Goal: Transaction & Acquisition: Book appointment/travel/reservation

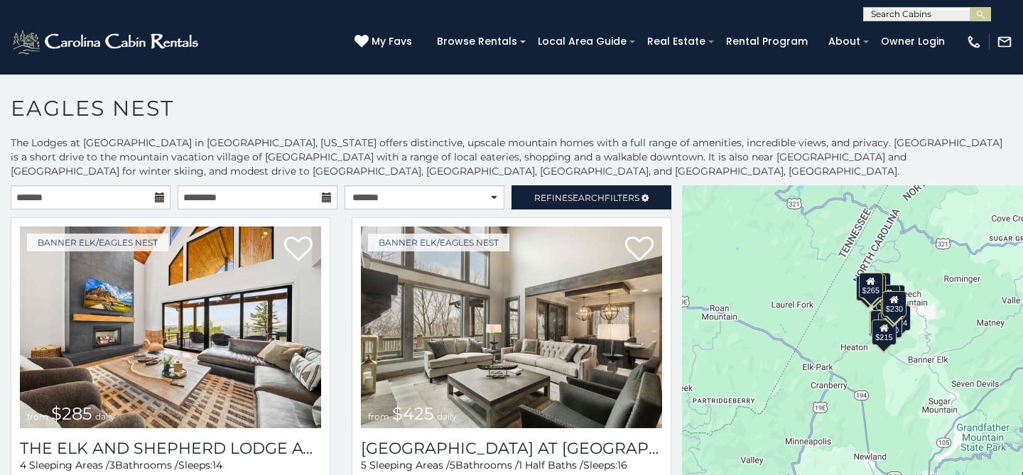
click at [159, 198] on icon at bounding box center [160, 198] width 10 height 10
click at [120, 192] on input "text" at bounding box center [91, 197] width 160 height 24
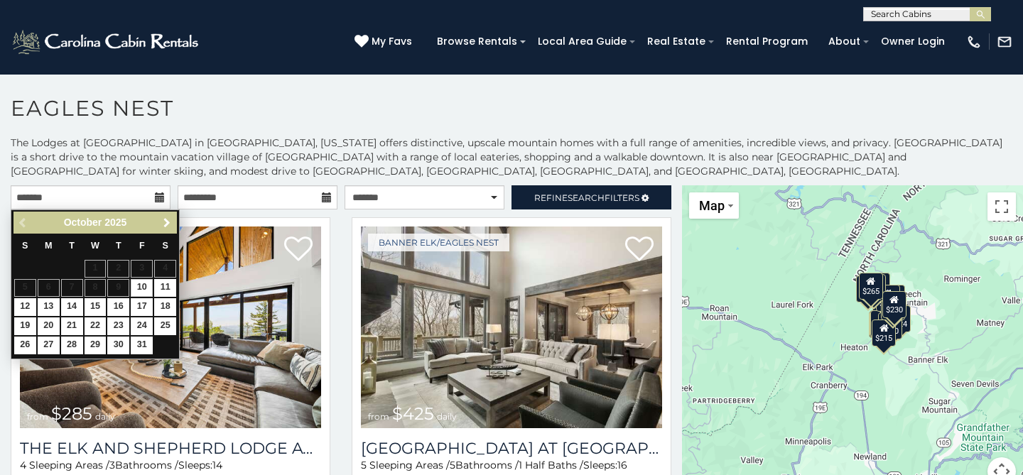
click at [163, 223] on span "Next" at bounding box center [166, 222] width 11 height 11
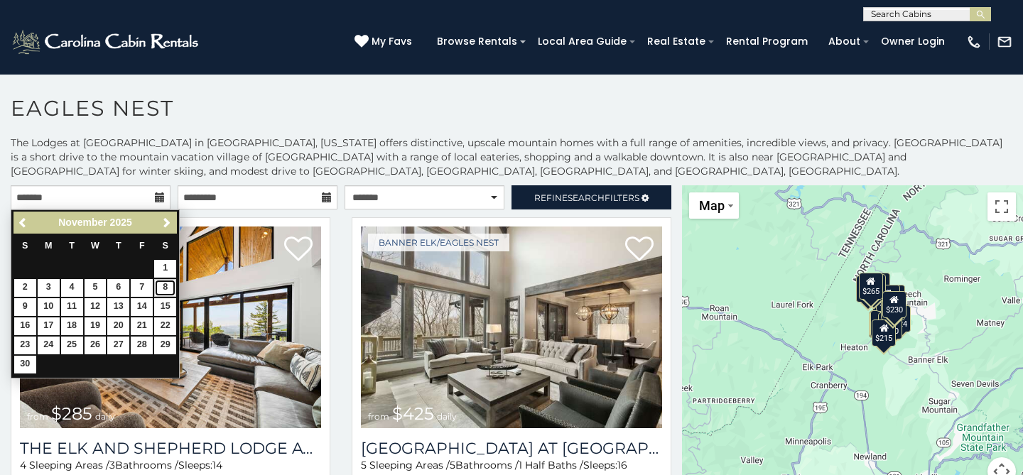
click at [166, 290] on link "8" at bounding box center [165, 288] width 22 height 18
type input "**********"
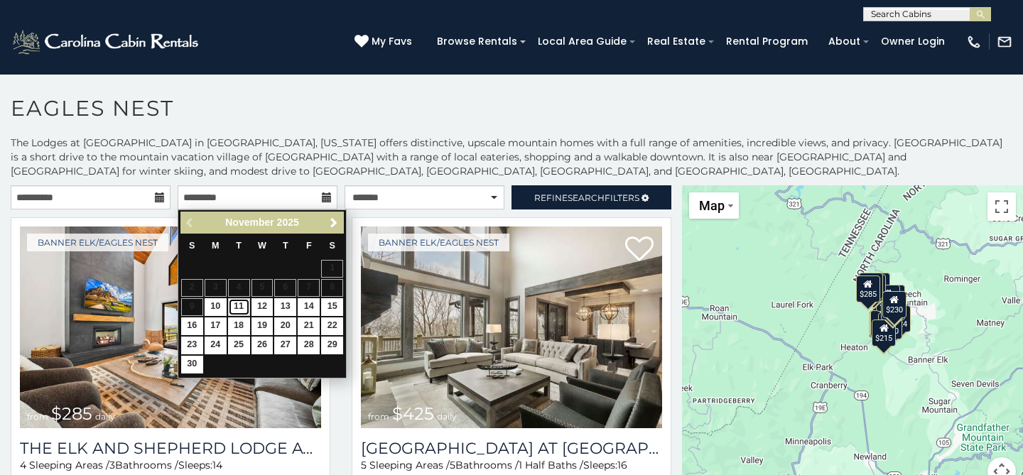
click at [239, 305] on link "11" at bounding box center [239, 307] width 22 height 18
type input "**********"
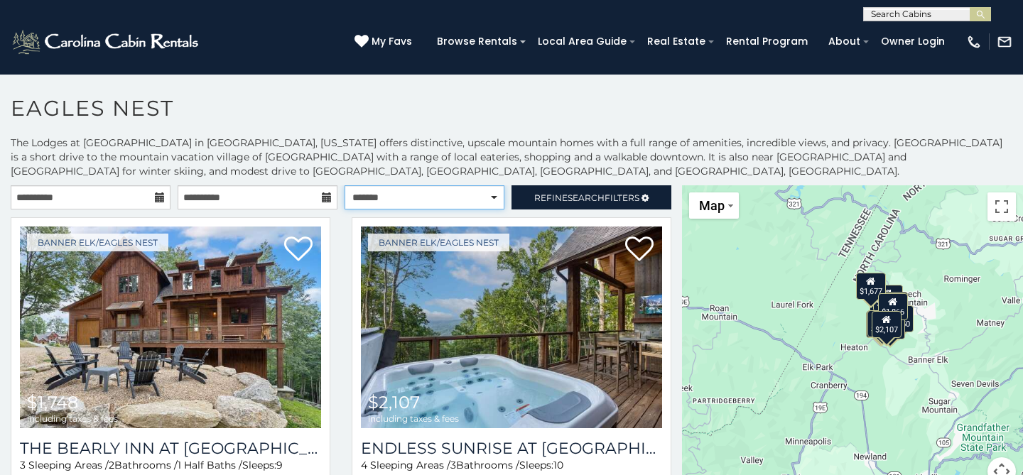
click at [492, 196] on select "**********" at bounding box center [425, 197] width 160 height 24
click at [345, 185] on select "**********" at bounding box center [425, 197] width 160 height 24
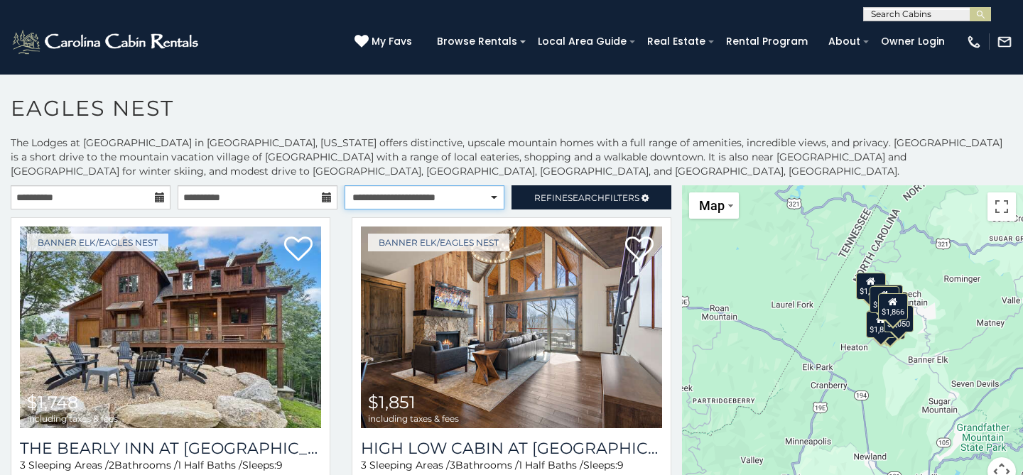
click at [477, 193] on select "**********" at bounding box center [425, 197] width 160 height 24
select select "*********"
click at [345, 185] on select "**********" at bounding box center [425, 197] width 160 height 24
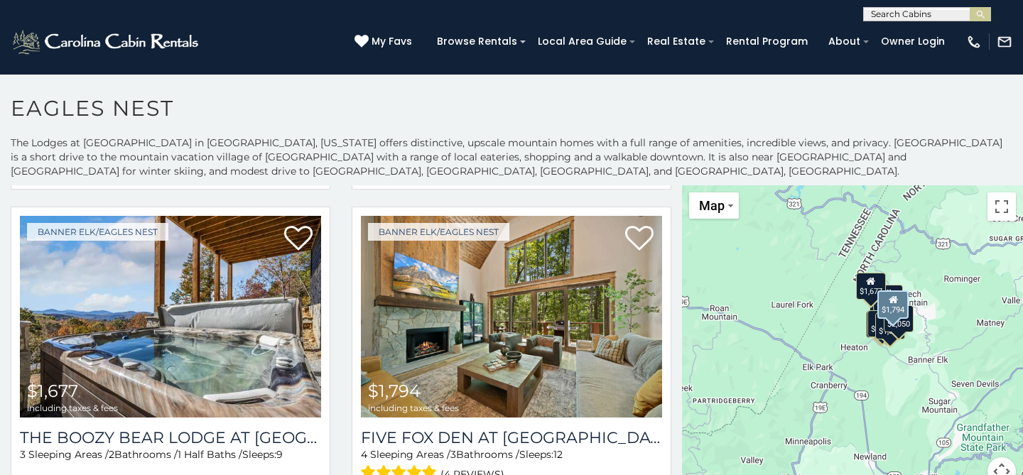
scroll to position [1360, 0]
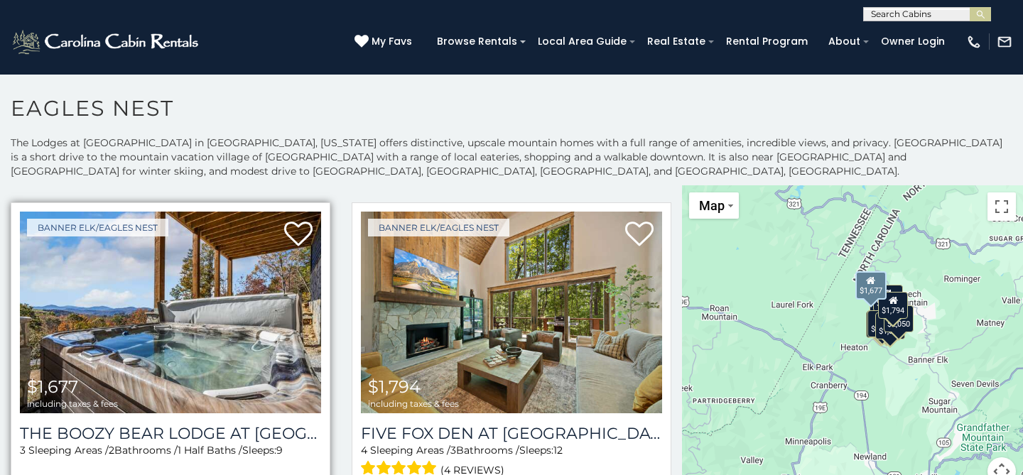
click at [197, 362] on img at bounding box center [170, 313] width 301 height 202
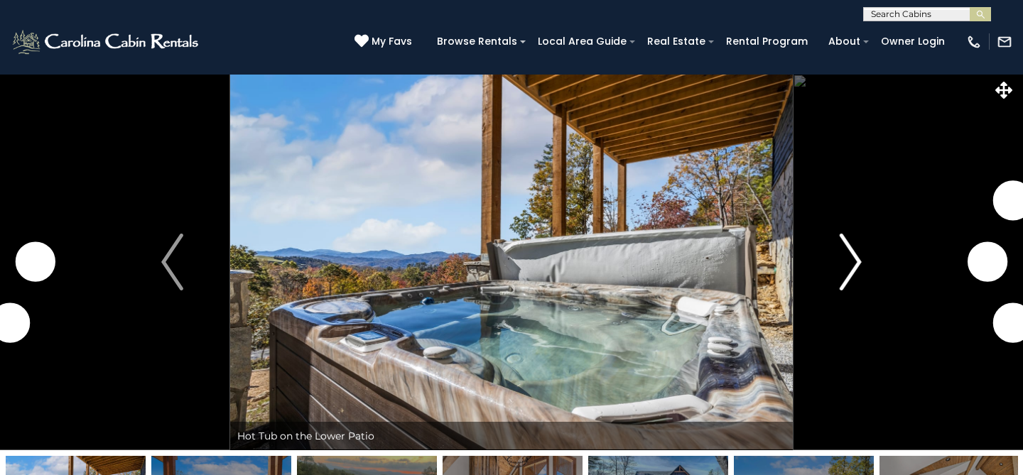
click at [857, 266] on img "Next" at bounding box center [850, 262] width 21 height 57
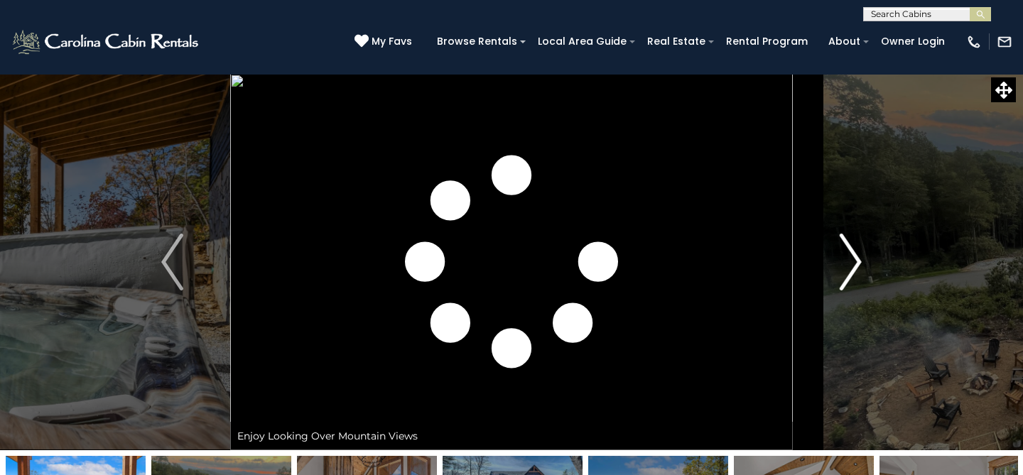
click at [857, 266] on img "Next" at bounding box center [850, 262] width 21 height 57
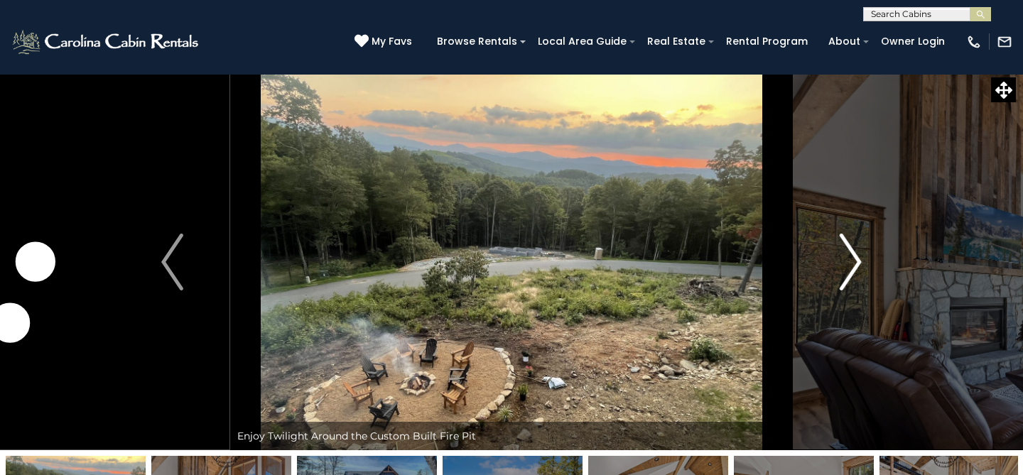
click at [854, 266] on img "Next" at bounding box center [850, 262] width 21 height 57
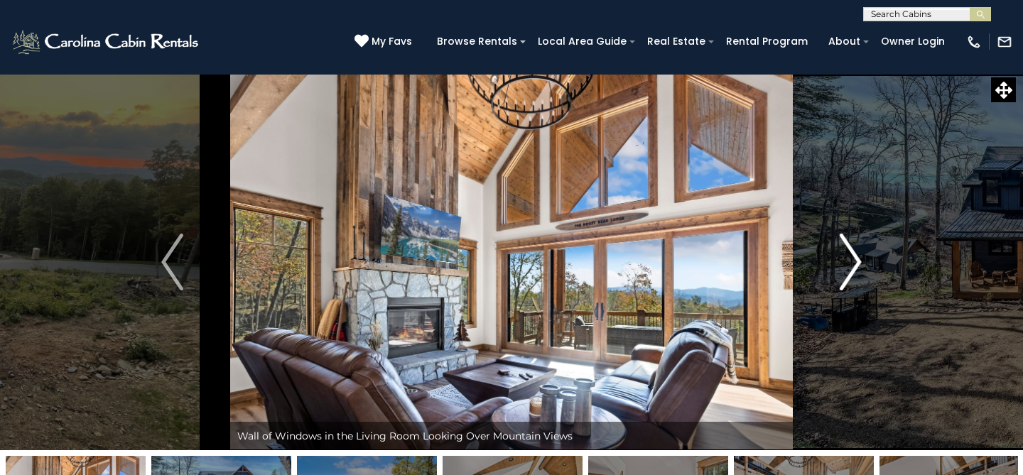
click at [854, 266] on img "Next" at bounding box center [850, 262] width 21 height 57
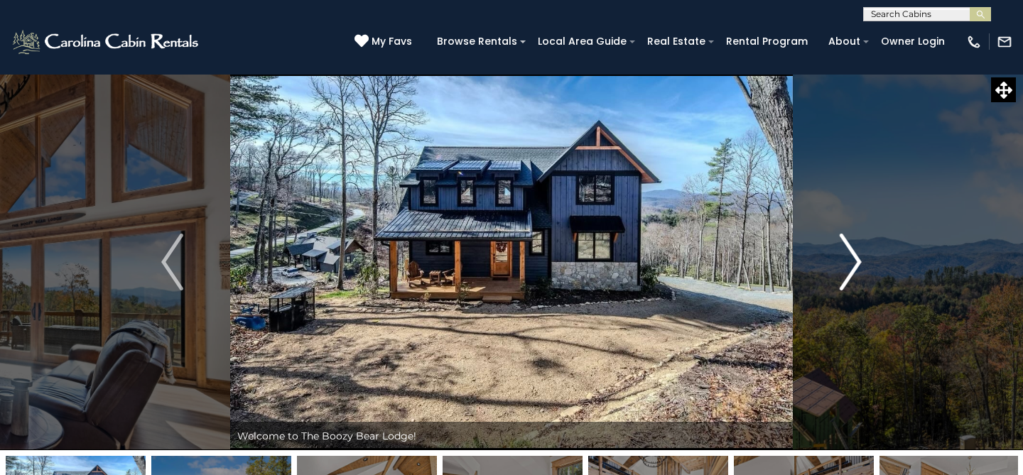
click at [854, 266] on img "Next" at bounding box center [850, 262] width 21 height 57
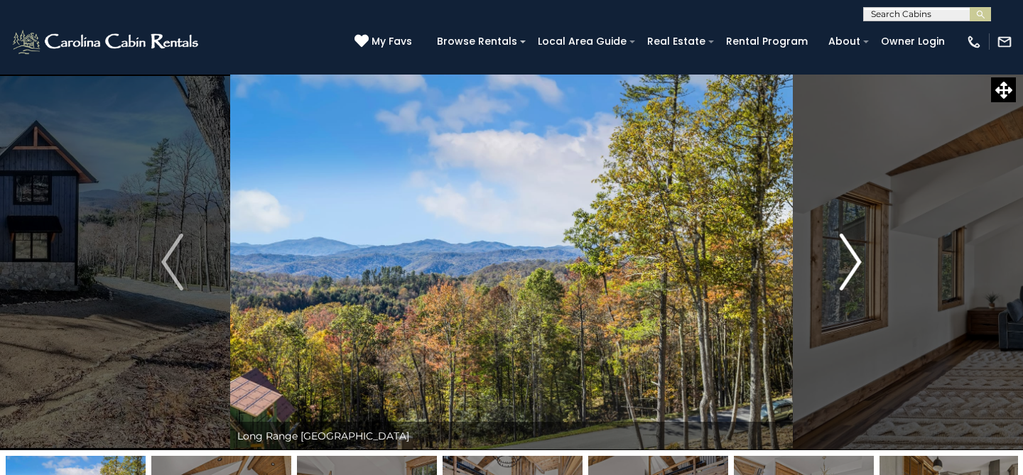
click at [854, 266] on img "Next" at bounding box center [850, 262] width 21 height 57
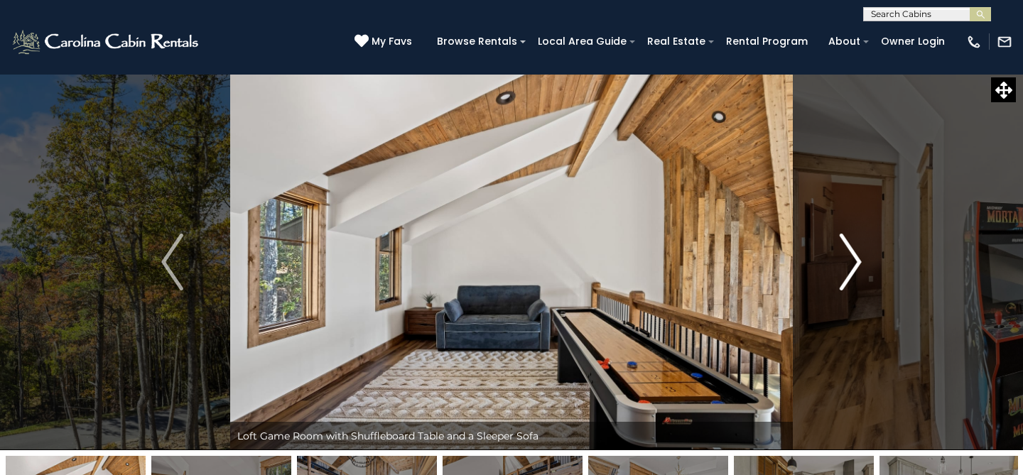
click at [854, 266] on img "Next" at bounding box center [850, 262] width 21 height 57
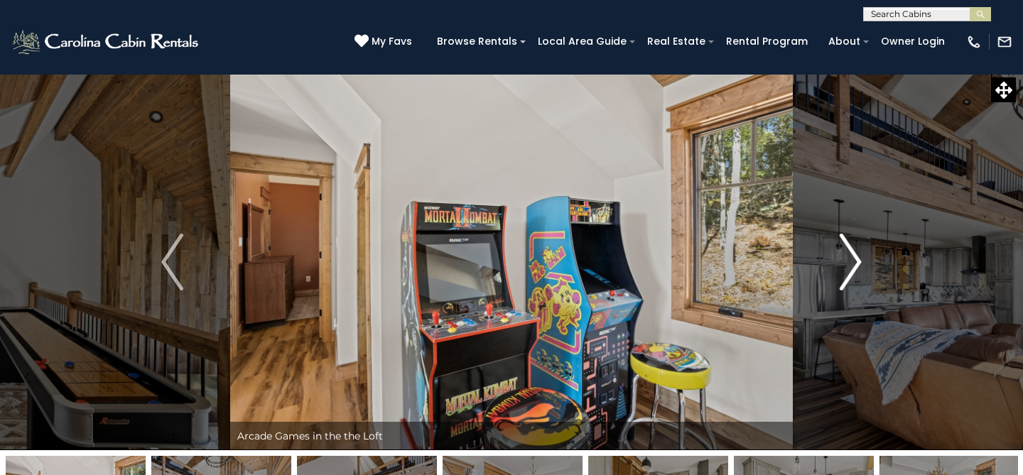
click at [854, 266] on img "Next" at bounding box center [850, 262] width 21 height 57
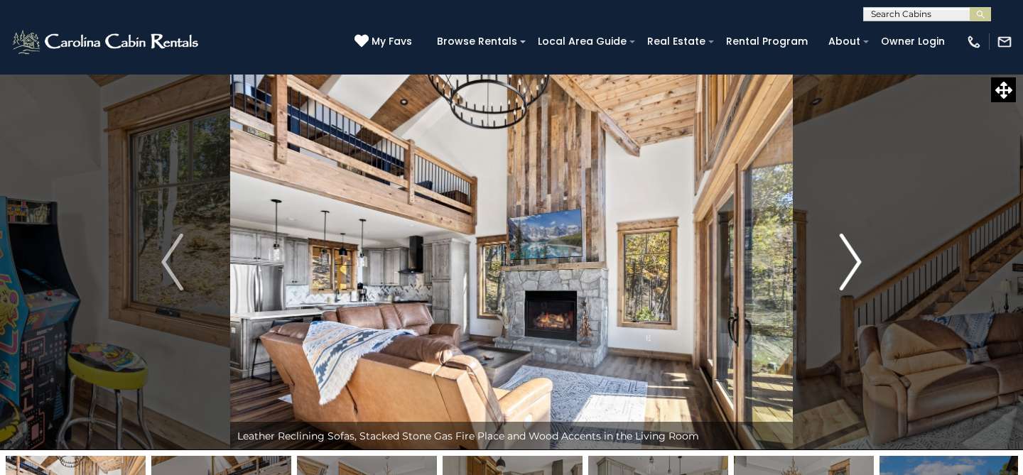
click at [854, 266] on img "Next" at bounding box center [850, 262] width 21 height 57
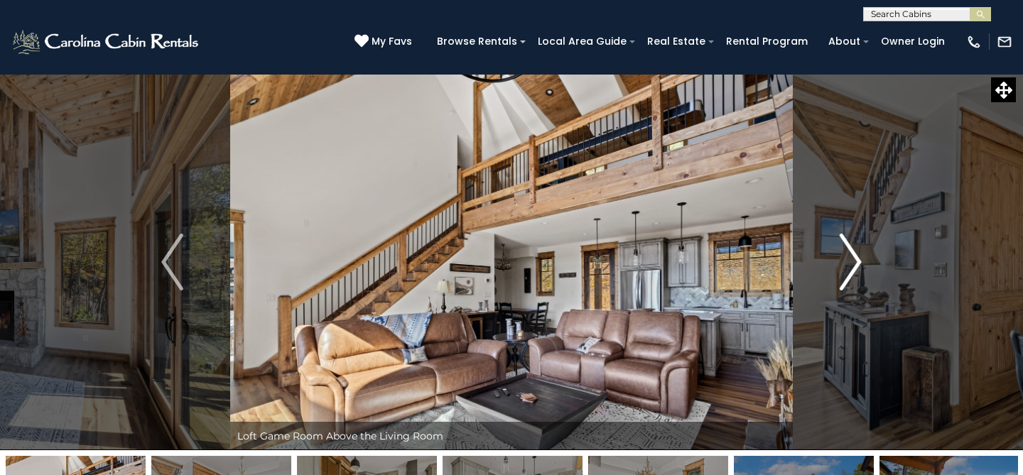
click at [854, 266] on img "Next" at bounding box center [850, 262] width 21 height 57
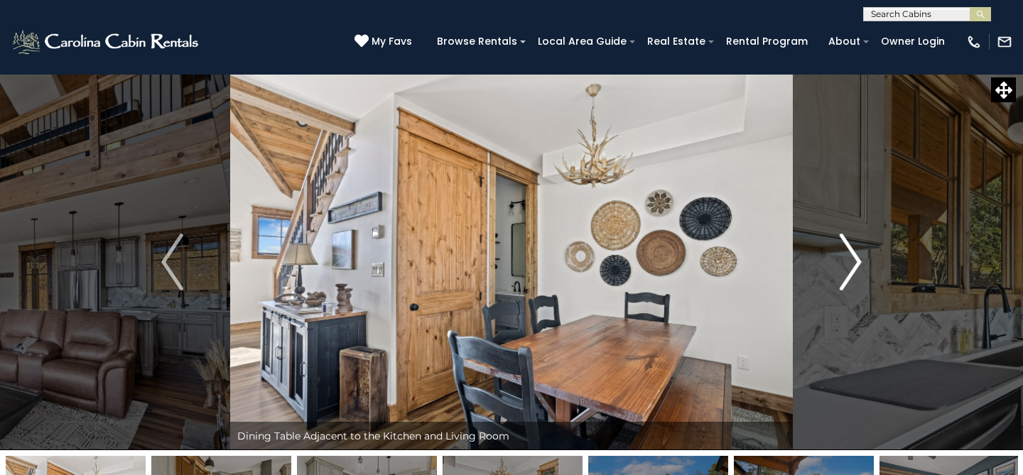
click at [854, 266] on img "Next" at bounding box center [850, 262] width 21 height 57
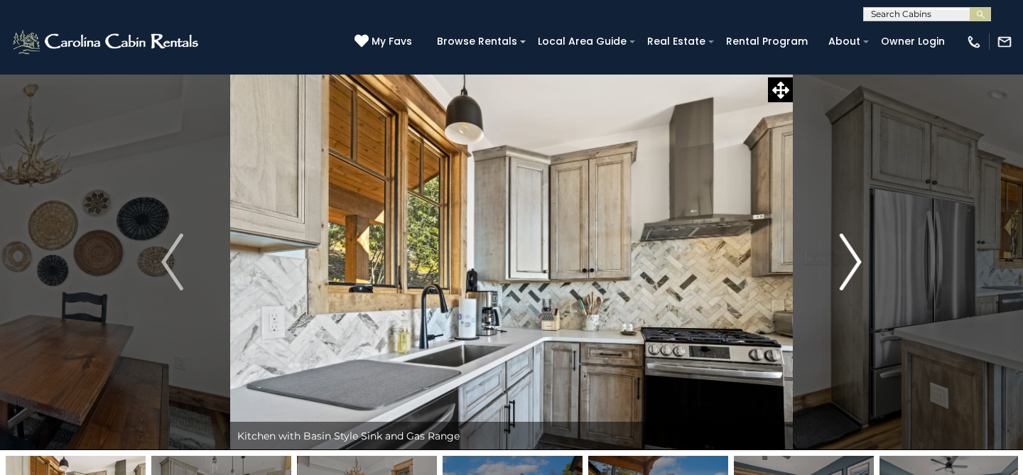
click at [854, 266] on img "Next" at bounding box center [850, 262] width 21 height 57
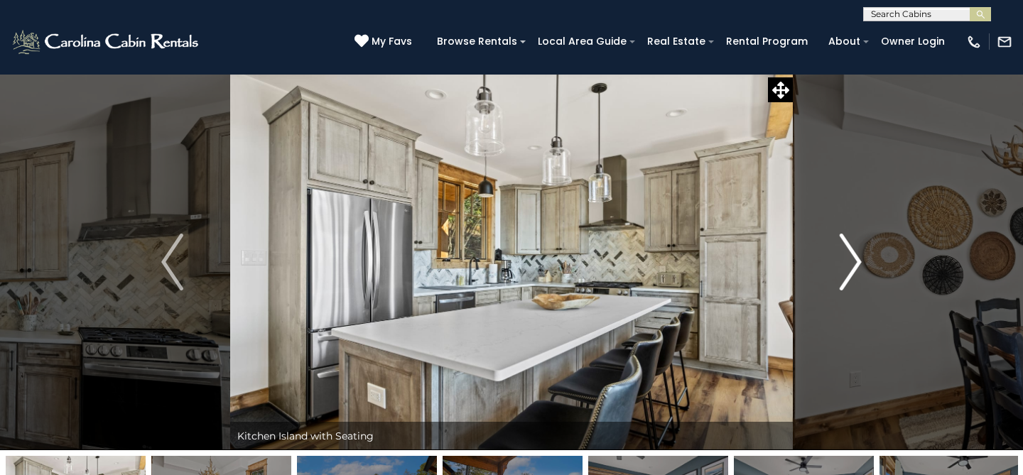
click at [854, 266] on img "Next" at bounding box center [850, 262] width 21 height 57
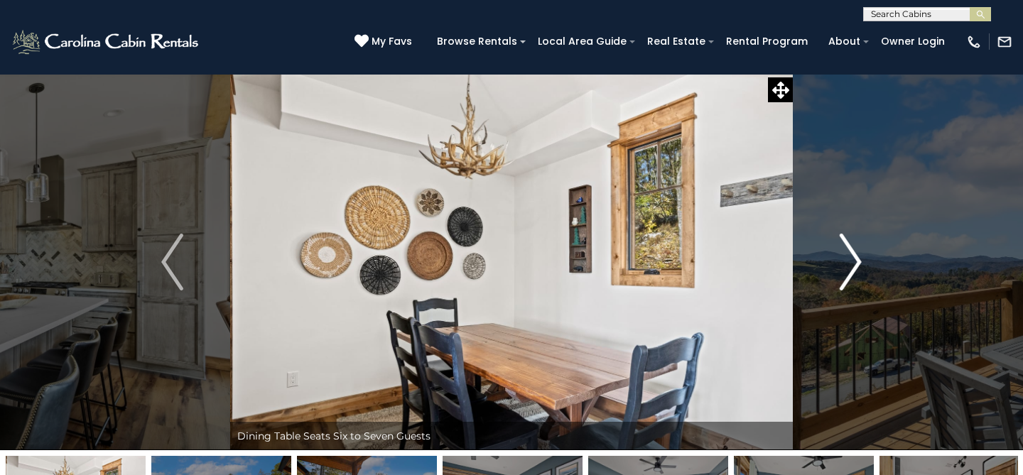
click at [854, 266] on img "Next" at bounding box center [850, 262] width 21 height 57
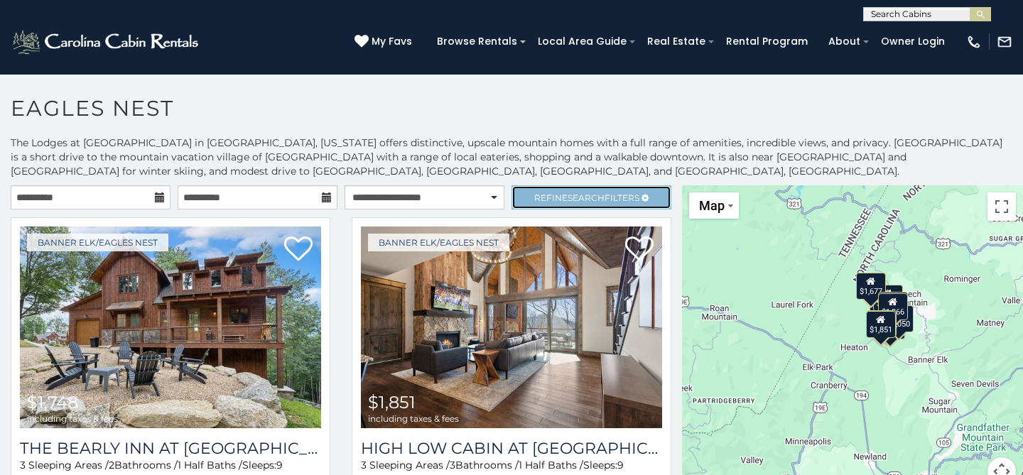
click at [567, 205] on link "Refine Search Filters" at bounding box center [592, 197] width 160 height 24
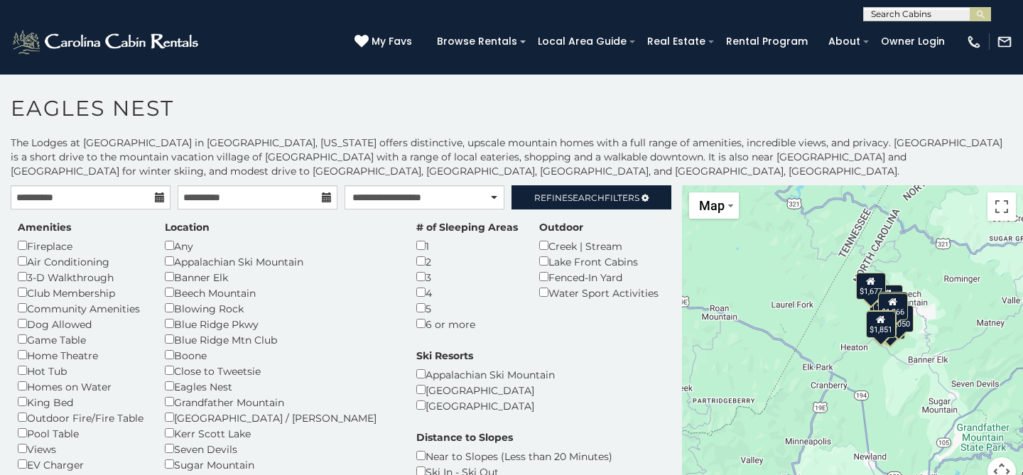
click at [612, 271] on div "Amenities Fireplace Air Conditioning 3-D Walkthrough Club Membership Community …" at bounding box center [341, 414] width 668 height 389
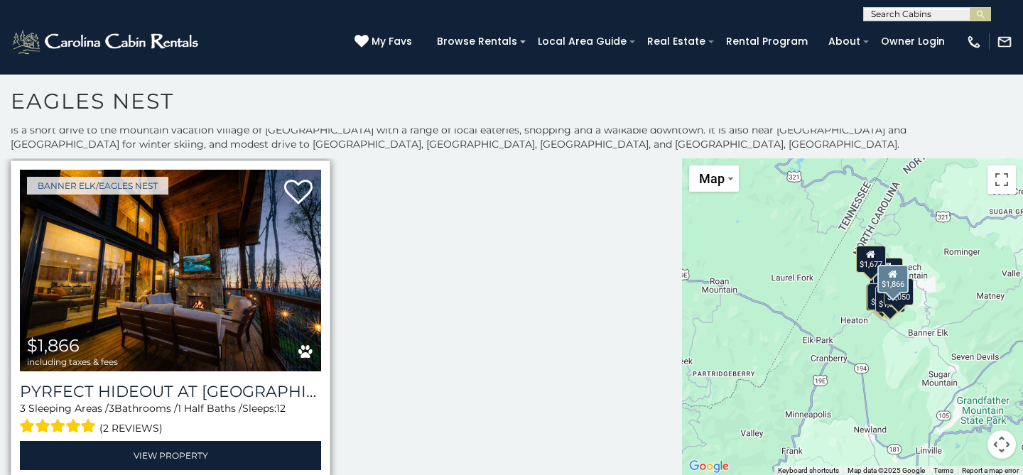
scroll to position [2068, 0]
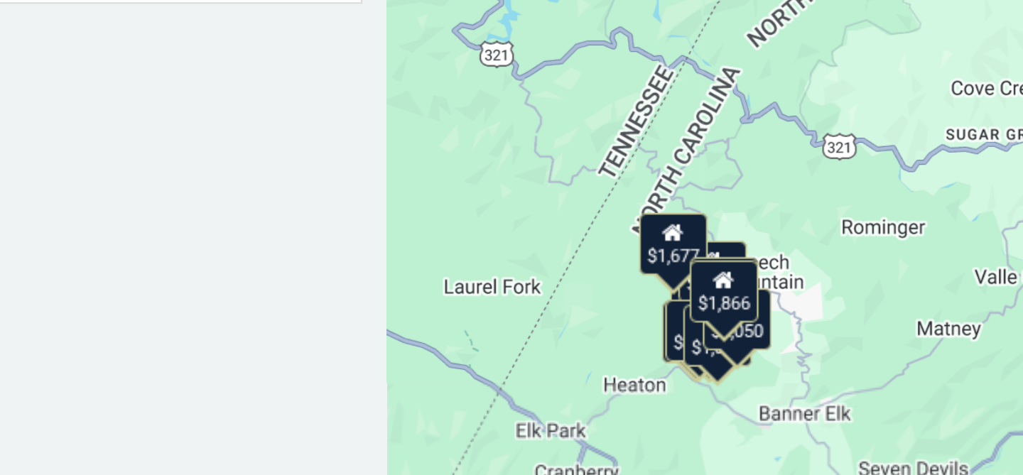
drag, startPoint x: 924, startPoint y: 333, endPoint x: 857, endPoint y: 385, distance: 85.1
click at [857, 385] on div "$1,748 $1,851 $2,107 $1,576 $1,849 $1,851 $1,924 $2,050 $1,677 $1,794 $1,866" at bounding box center [852, 317] width 341 height 318
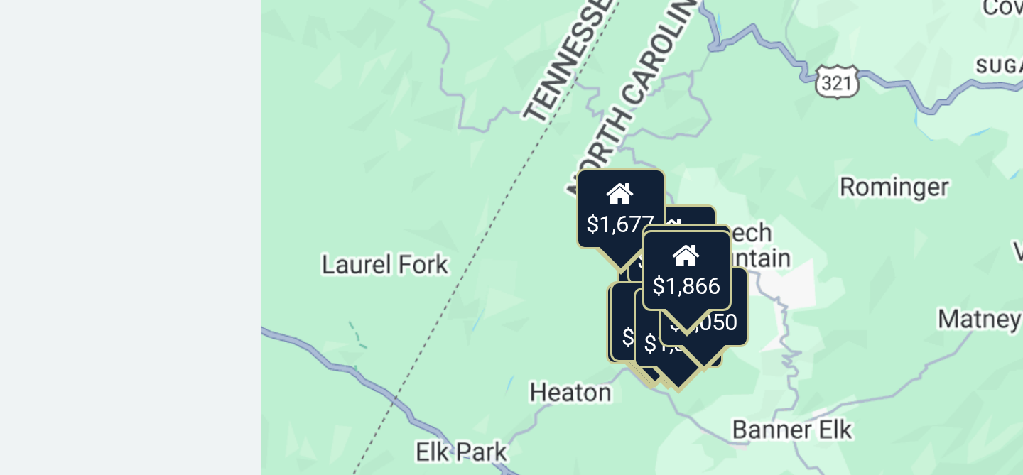
click at [855, 355] on div "$1,748 $1,851 $2,107 $1,576 $1,849 $1,851 $1,924 $2,050 $1,677 $1,794 $1,866" at bounding box center [852, 317] width 341 height 318
click at [846, 366] on div "$1,748 $1,851 $2,107 $1,576 $1,849 $1,851 $1,924 $2,050 $1,677 $1,794 $1,866" at bounding box center [852, 317] width 341 height 318
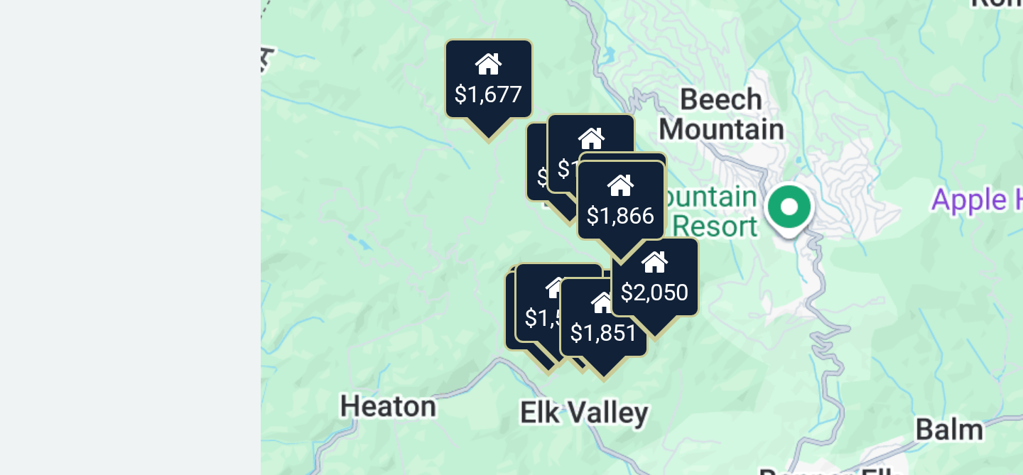
click at [829, 358] on div "$1,748 $1,851 $2,107 $1,576 $1,849 $1,851 $1,924 $2,050 $1,677 $1,794 $1,866" at bounding box center [852, 317] width 341 height 318
click at [738, 318] on div "$1,748 $1,851 $2,107 $1,576 $1,849 $1,851 $1,924 $2,050 $1,677 $1,794 $1,866" at bounding box center [852, 317] width 341 height 318
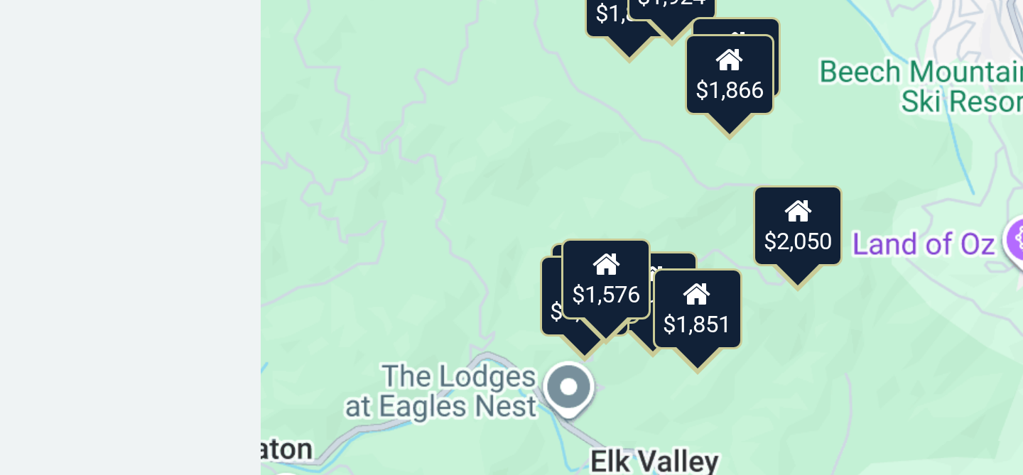
drag, startPoint x: 764, startPoint y: 347, endPoint x: 732, endPoint y: 301, distance: 56.4
click at [732, 301] on div "$1,748 $1,851 $2,107 $1,576 $1,849 $1,851 $1,924 $2,050 $1,677 $1,794 $1,866" at bounding box center [852, 317] width 341 height 318
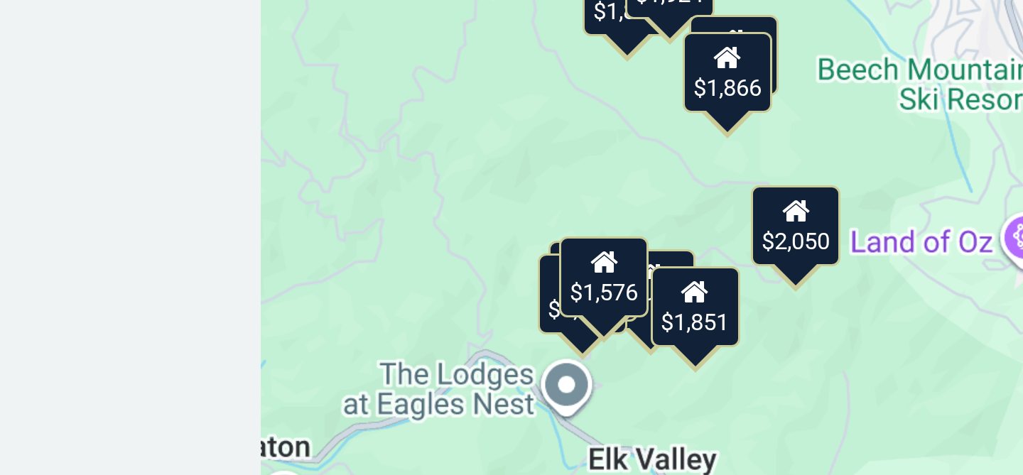
click at [757, 301] on div "$1,748 $1,851 $2,107 $1,576 $1,849 $1,851 $1,924 $2,050 $1,677 $1,794 $1,866" at bounding box center [852, 317] width 341 height 318
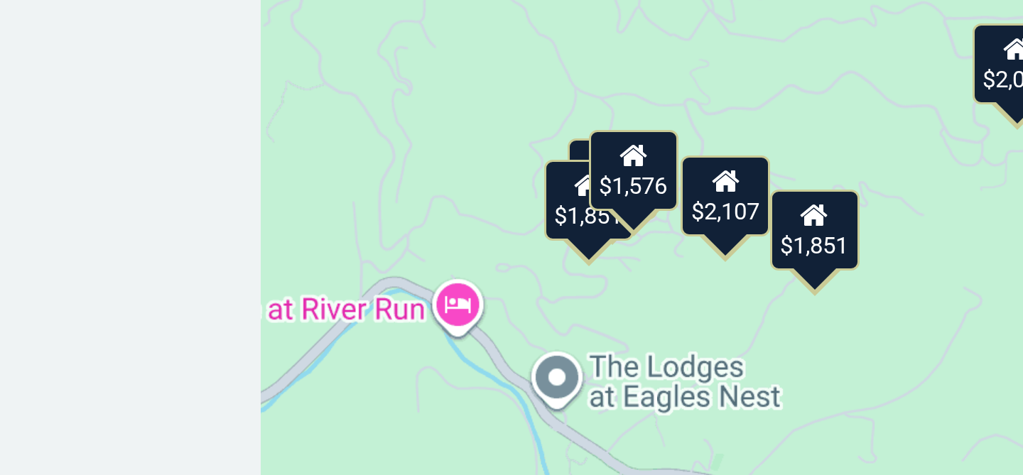
drag, startPoint x: 806, startPoint y: 335, endPoint x: 774, endPoint y: 251, distance: 89.5
click at [774, 251] on div "$1,748 $1,851 $2,107 $1,576 $1,849 $1,851 $1,924 $2,050 $1,677 $1,794 $1,866" at bounding box center [852, 317] width 341 height 318
click at [803, 331] on div "$1,748 $1,851 $2,107 $1,576 $1,849 $1,851 $1,924 $2,050 $1,677 $1,794 $1,866" at bounding box center [852, 317] width 341 height 318
click at [789, 293] on div "$1,748" at bounding box center [799, 300] width 30 height 27
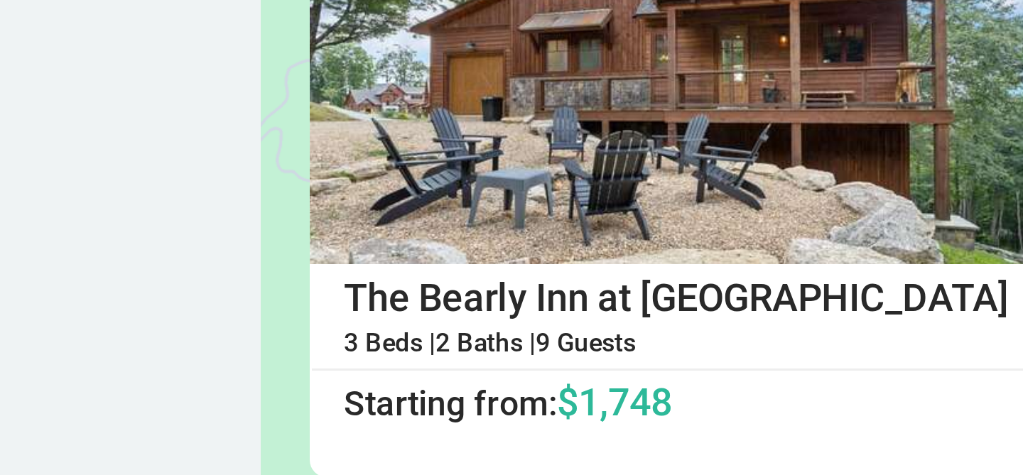
click at [700, 298] on div "$1,748 $1,851 $2,107 $1,576 $1,849 $1,851 $1,924 $2,050 $1,677 $1,794 $1,866 Th…" at bounding box center [852, 317] width 341 height 318
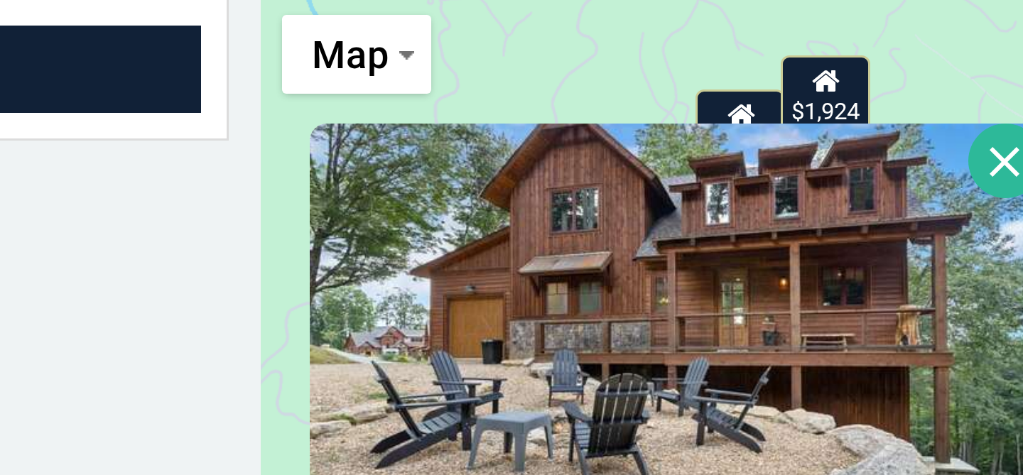
click at [918, 235] on button "Close" at bounding box center [930, 234] width 25 height 25
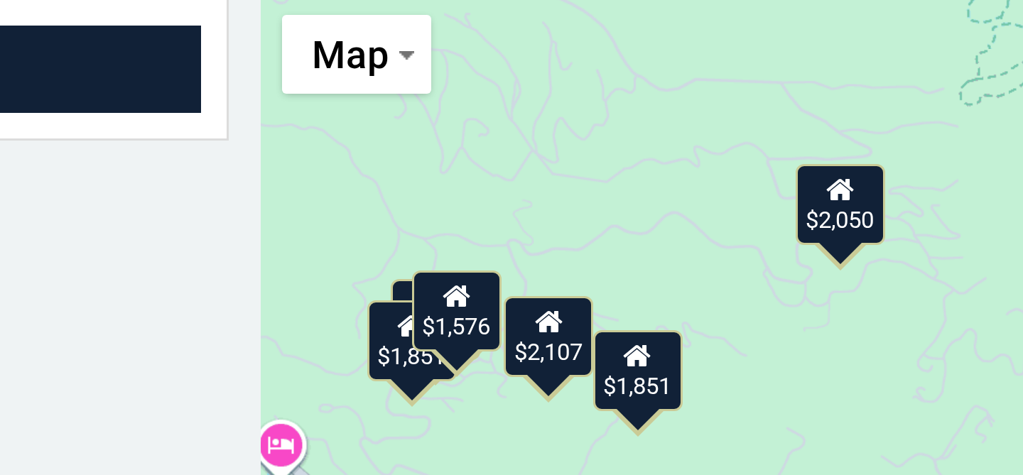
drag, startPoint x: 865, startPoint y: 275, endPoint x: 784, endPoint y: 146, distance: 152.6
click at [784, 146] on div "**********" at bounding box center [511, 312] width 1023 height 367
click at [753, 286] on div "$1,576" at bounding box center [747, 283] width 30 height 27
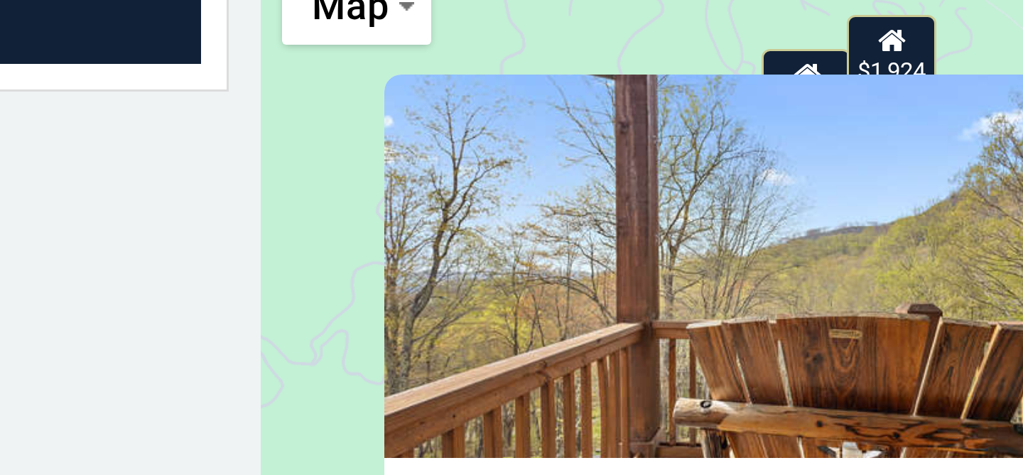
scroll to position [20, 0]
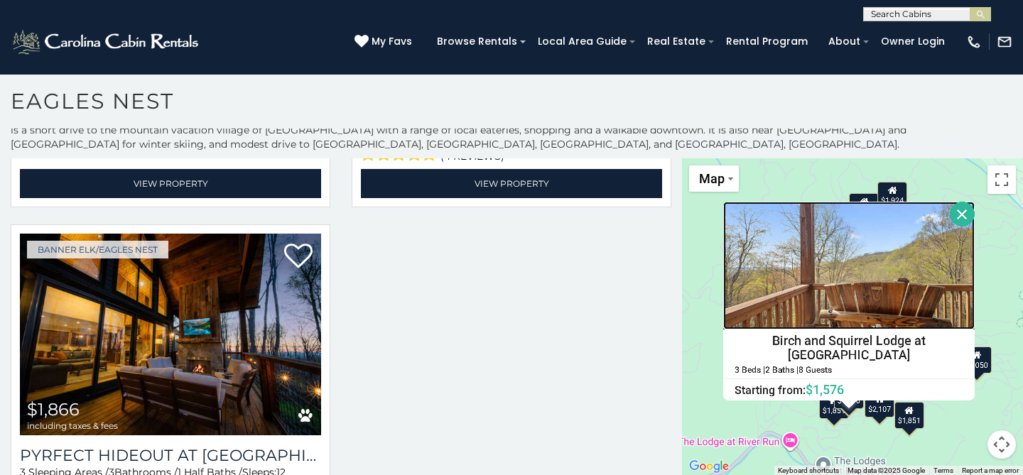
click at [857, 291] on img at bounding box center [848, 266] width 251 height 128
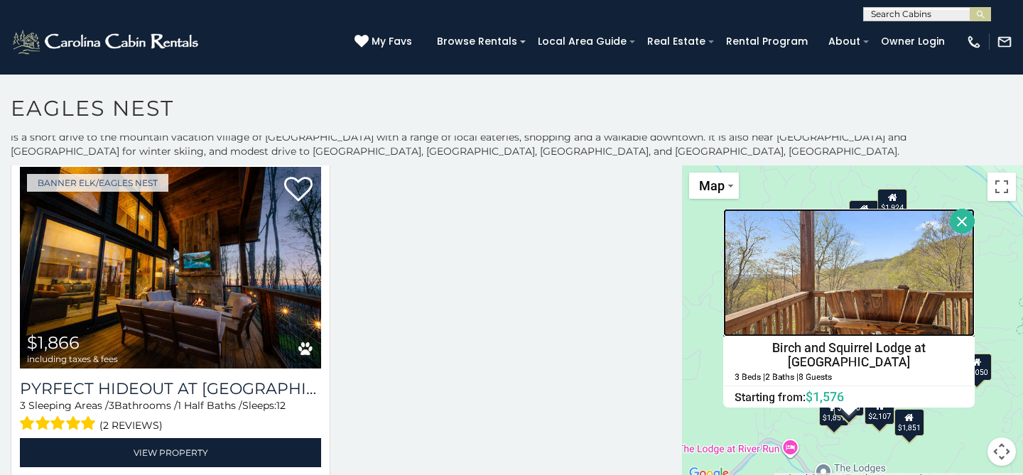
scroll to position [7, 0]
click at [961, 218] on button "Close" at bounding box center [962, 221] width 25 height 25
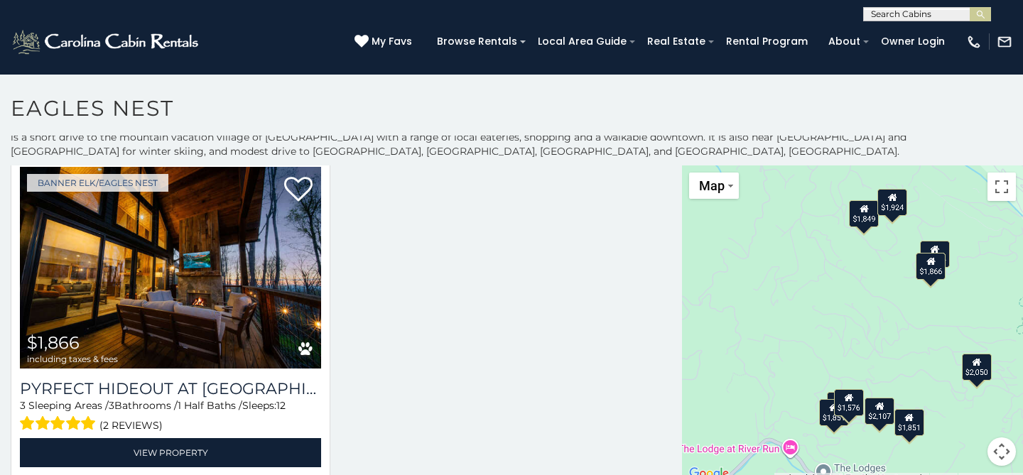
scroll to position [7, 0]
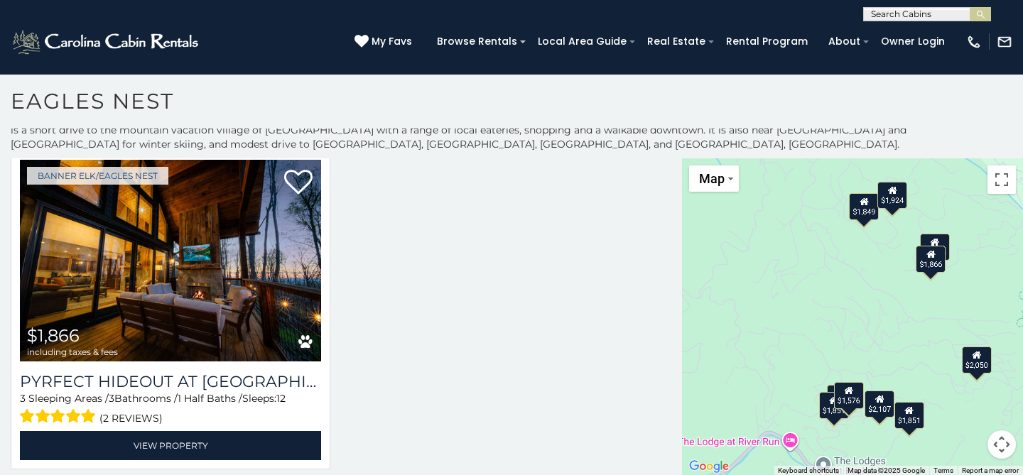
drag, startPoint x: 571, startPoint y: 359, endPoint x: 688, endPoint y: 311, distance: 126.5
click at [690, 158] on main "**********" at bounding box center [511, 158] width 1023 height 0
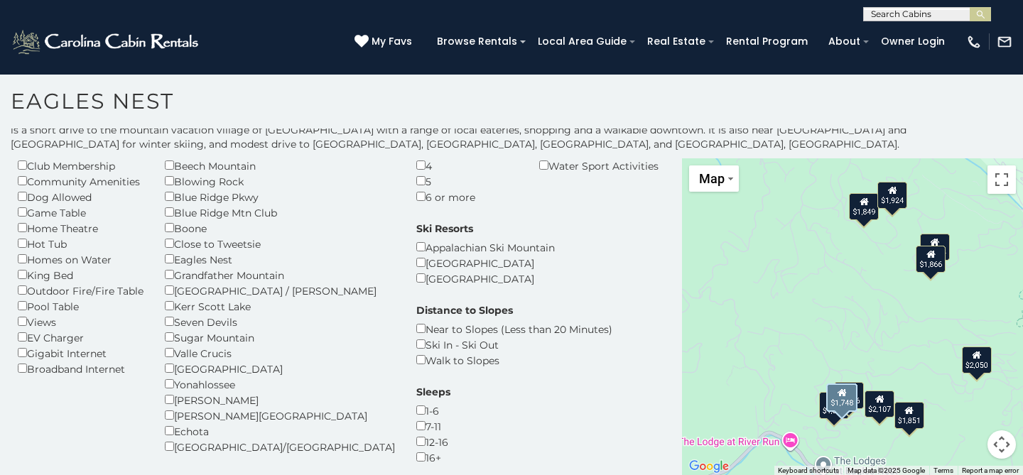
scroll to position [0, 0]
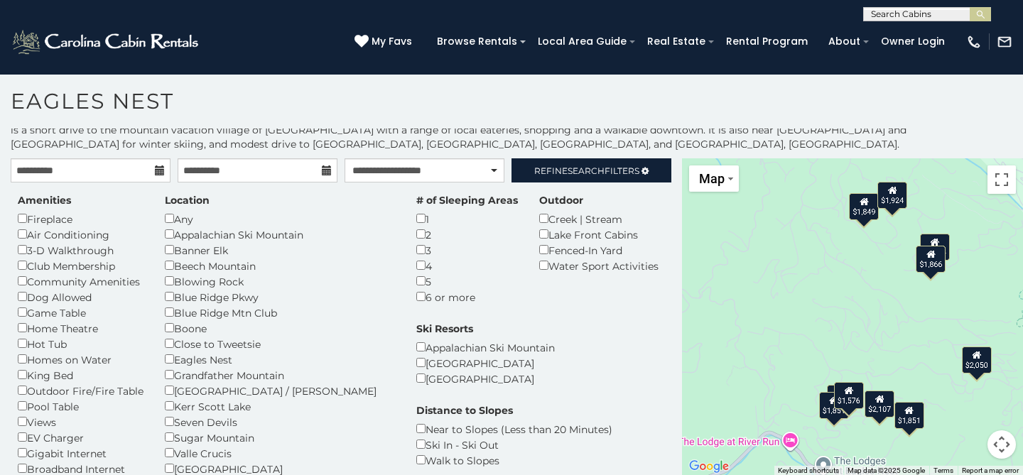
click at [159, 167] on icon at bounding box center [160, 171] width 10 height 10
click at [119, 169] on input "**********" at bounding box center [91, 170] width 160 height 24
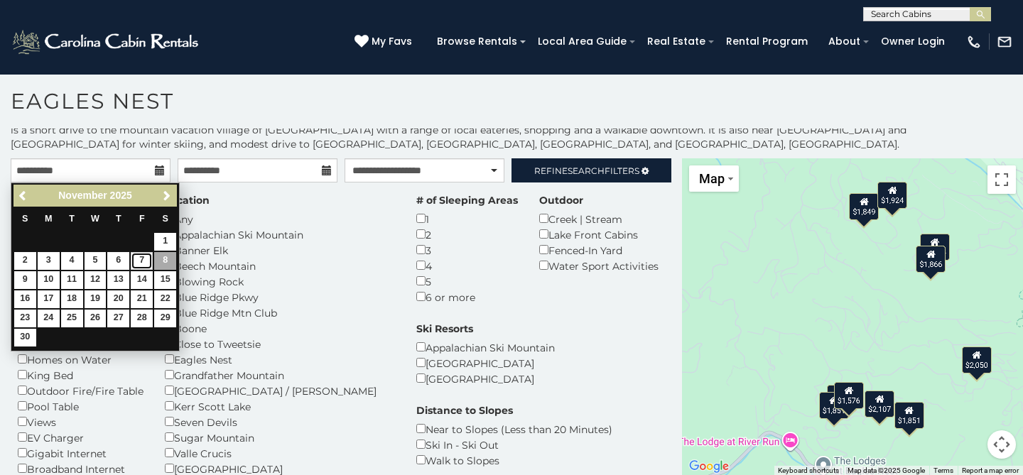
click at [146, 260] on link "7" at bounding box center [142, 261] width 22 height 18
type input "**********"
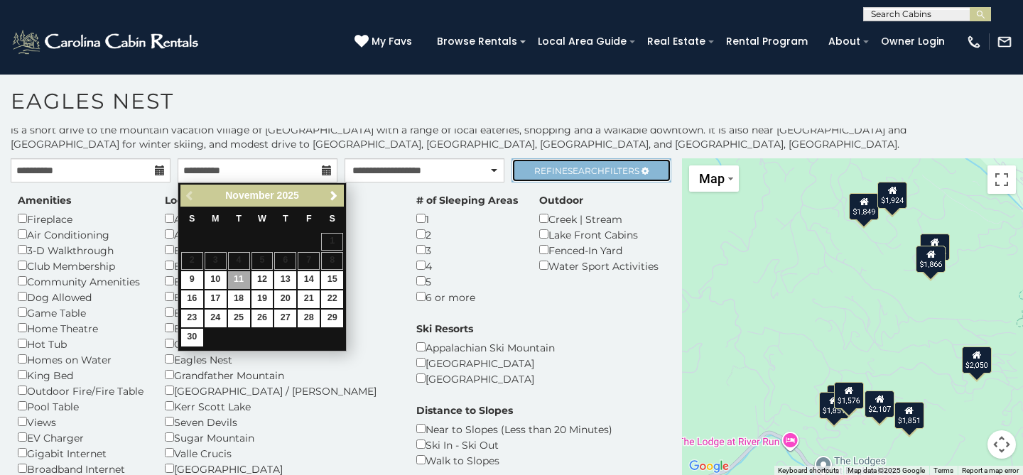
click at [575, 171] on span "Search" at bounding box center [586, 171] width 37 height 11
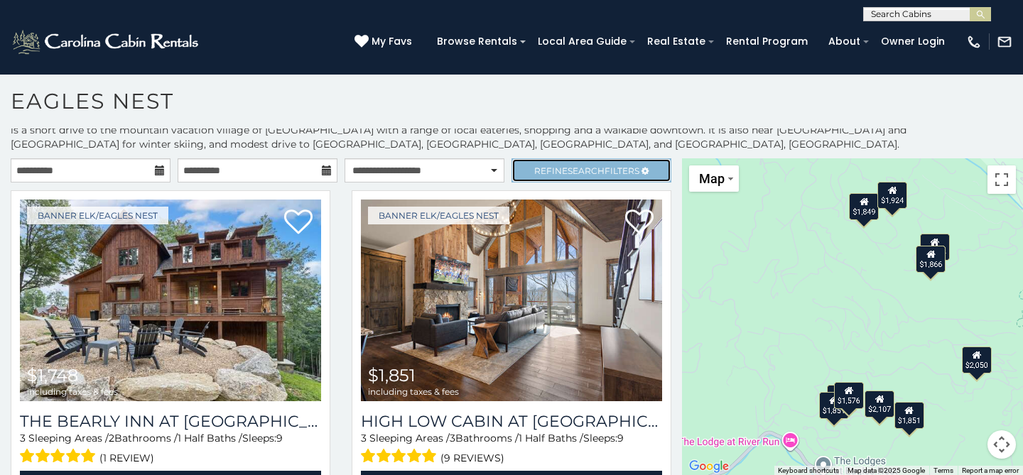
click at [579, 166] on span "Search" at bounding box center [586, 171] width 37 height 11
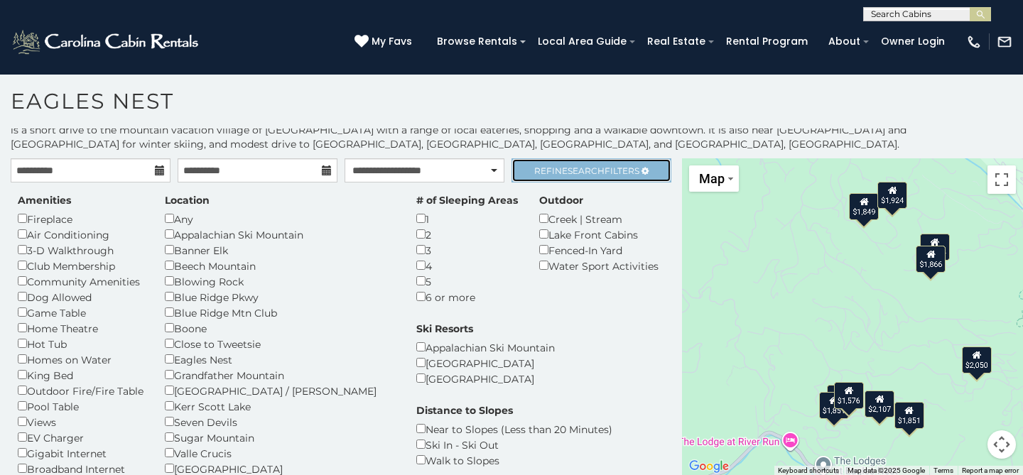
click at [579, 166] on span "Search" at bounding box center [586, 171] width 37 height 11
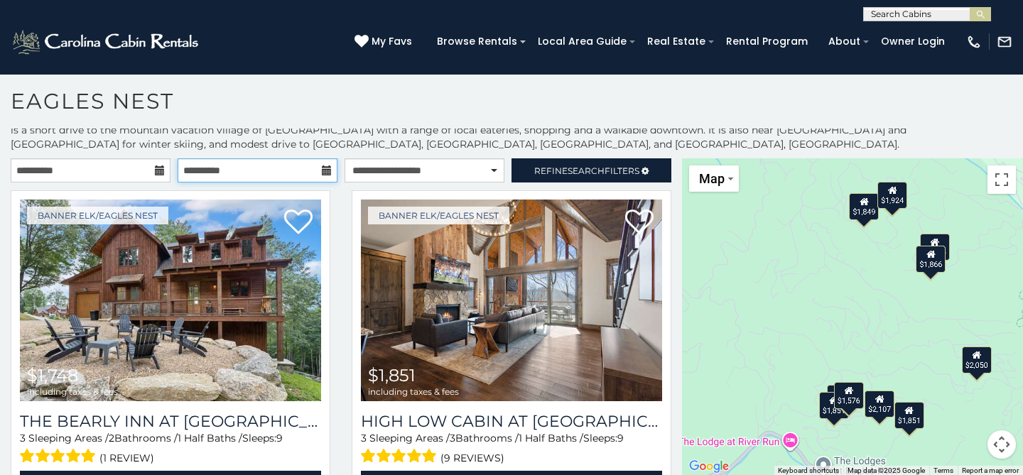
click at [295, 172] on input "**********" at bounding box center [258, 170] width 160 height 24
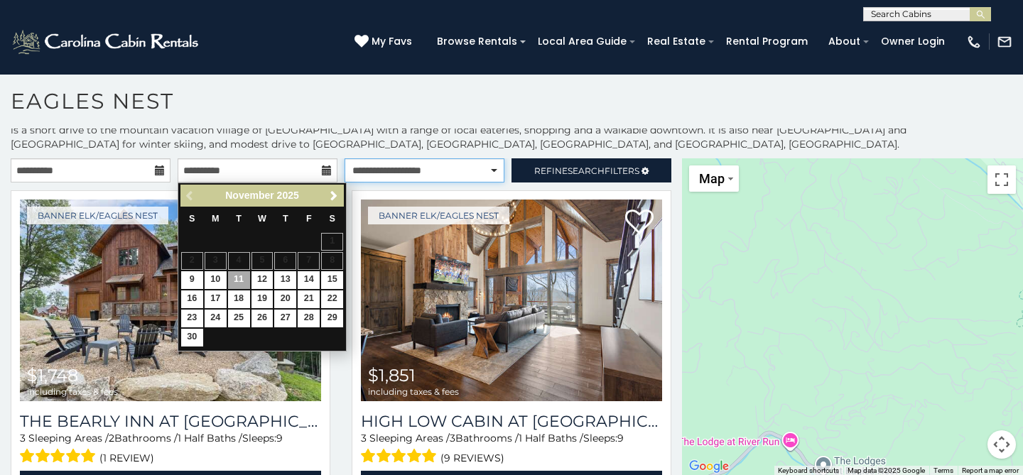
click at [451, 170] on select "**********" at bounding box center [425, 170] width 160 height 24
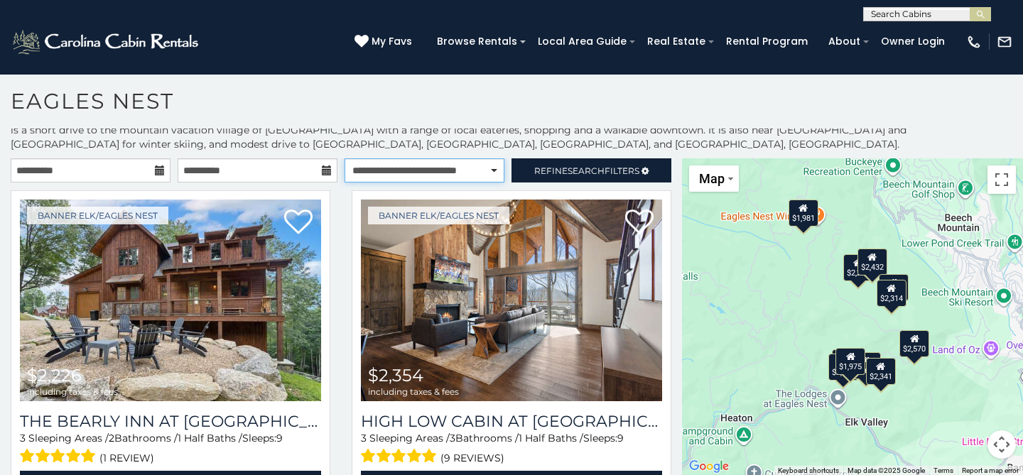
click at [345, 158] on select "**********" at bounding box center [425, 170] width 160 height 24
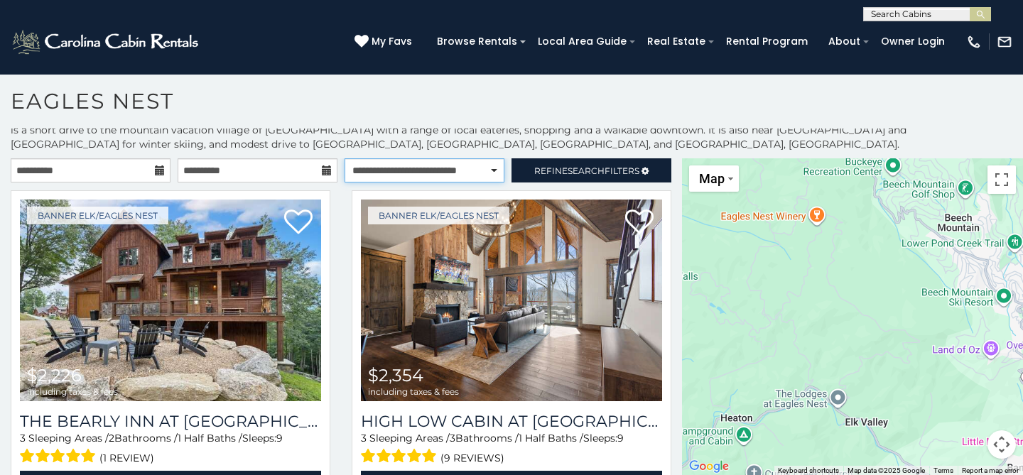
click at [470, 171] on select "**********" at bounding box center [425, 170] width 160 height 24
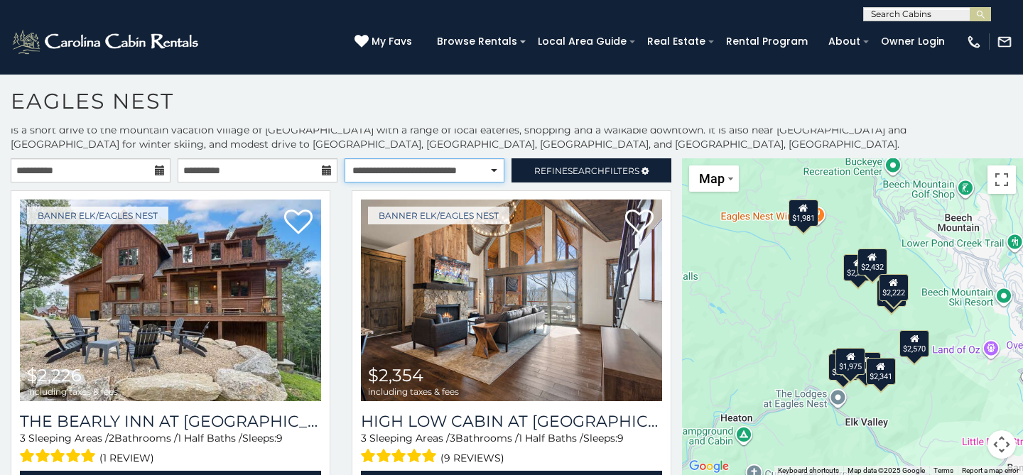
click at [345, 158] on select "**********" at bounding box center [425, 170] width 160 height 24
click at [471, 176] on select "**********" at bounding box center [425, 170] width 160 height 24
select select "*********"
click at [345, 158] on select "**********" at bounding box center [425, 170] width 160 height 24
click at [455, 163] on select "**********" at bounding box center [425, 170] width 160 height 24
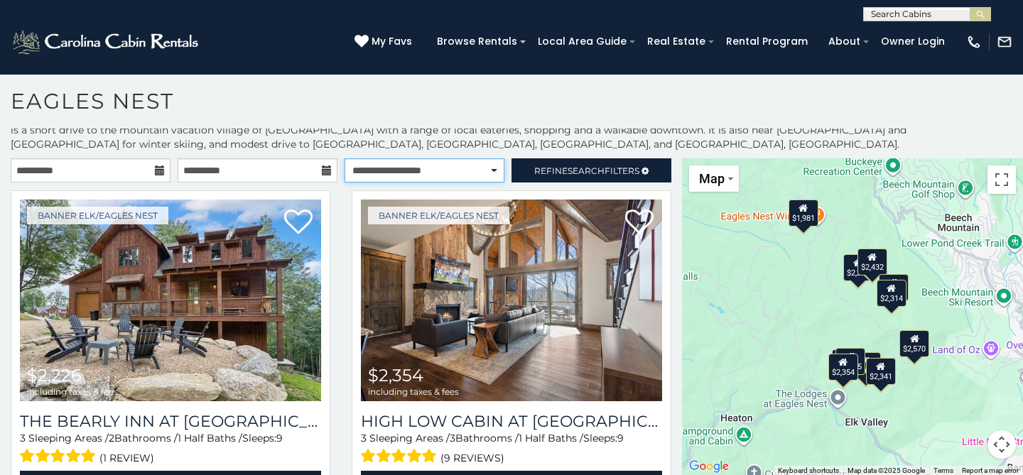
click at [345, 158] on select "**********" at bounding box center [425, 170] width 160 height 24
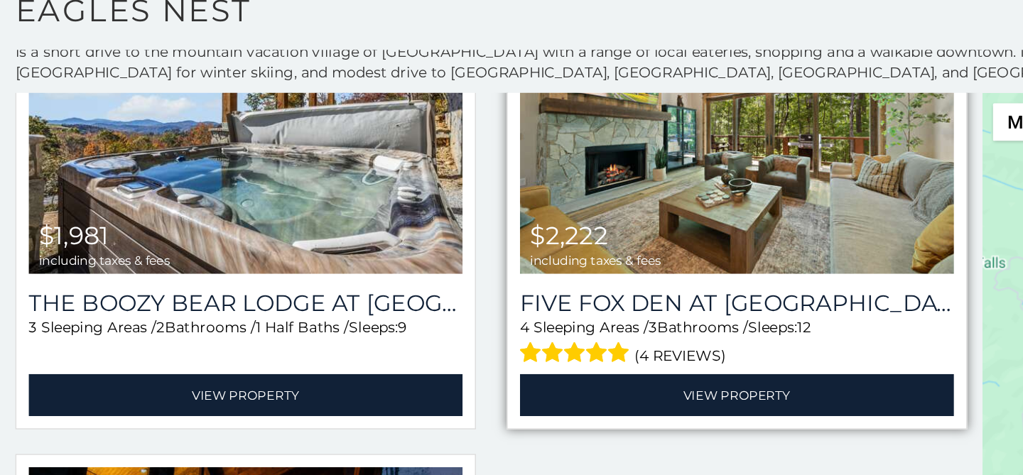
scroll to position [1460, 0]
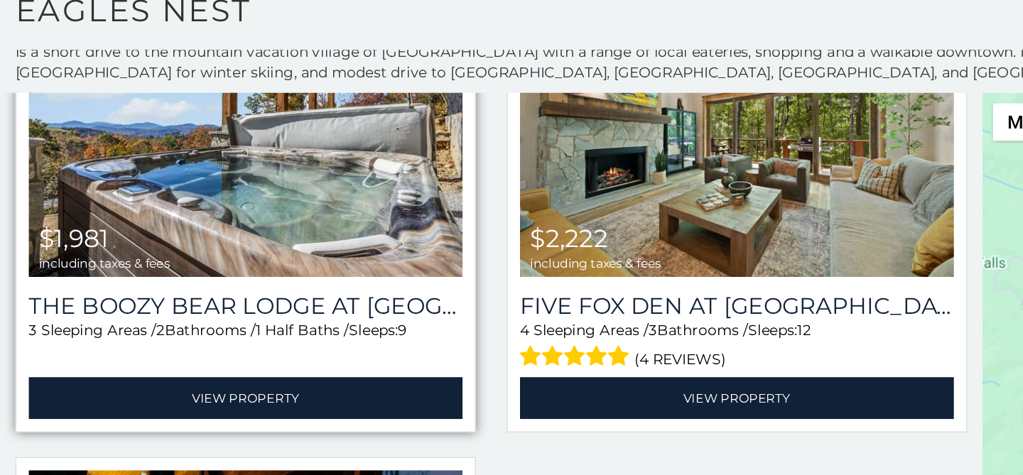
click at [196, 264] on img at bounding box center [170, 193] width 301 height 202
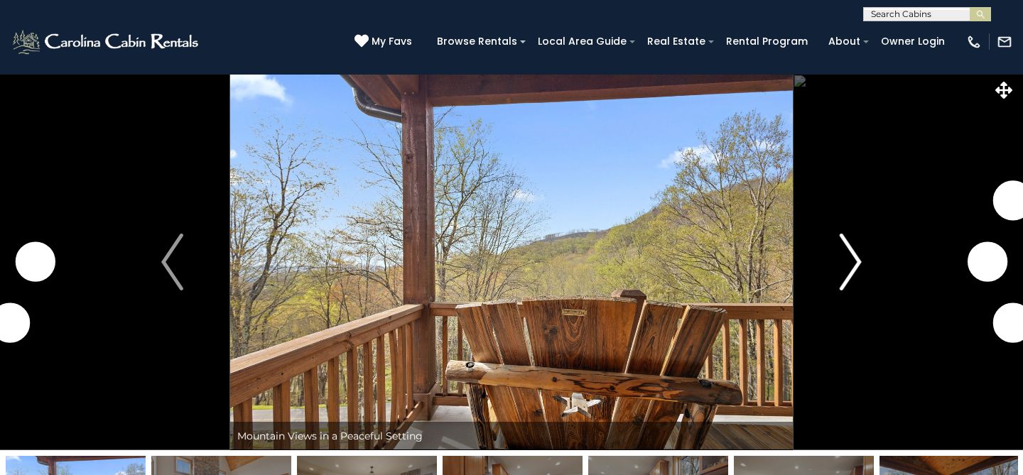
click at [854, 254] on img "Next" at bounding box center [850, 262] width 21 height 57
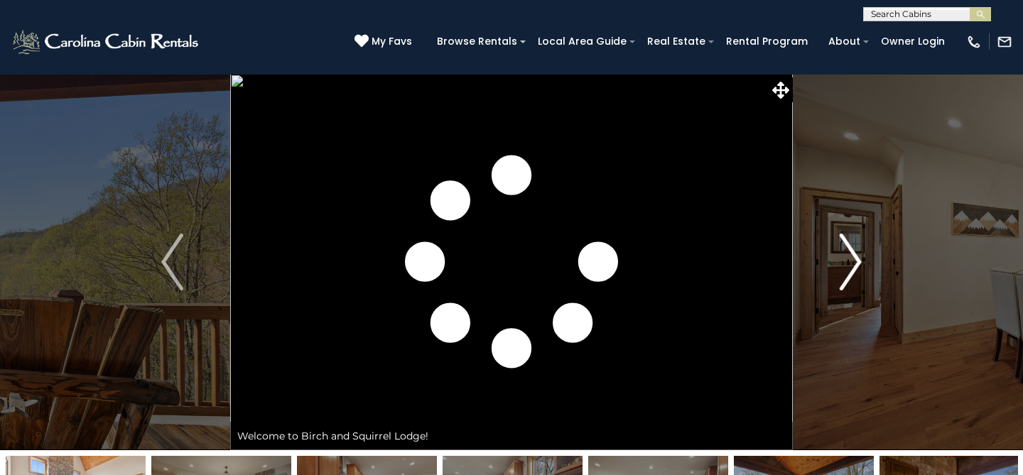
click at [854, 266] on img "Next" at bounding box center [850, 262] width 21 height 57
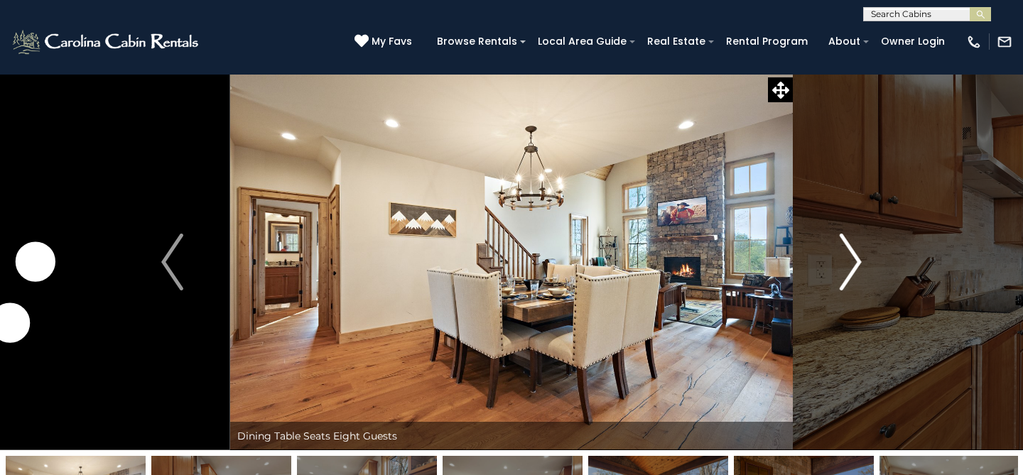
click at [854, 266] on img "Next" at bounding box center [850, 262] width 21 height 57
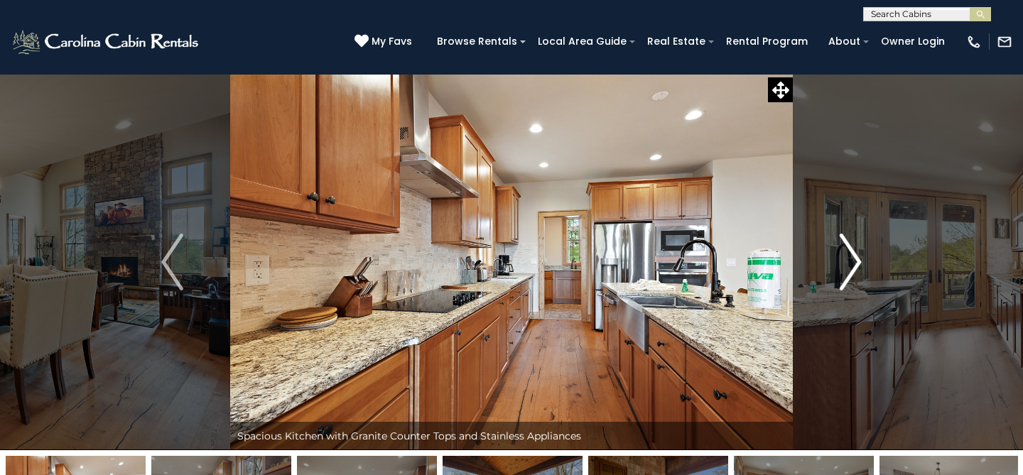
click at [854, 266] on img "Next" at bounding box center [850, 262] width 21 height 57
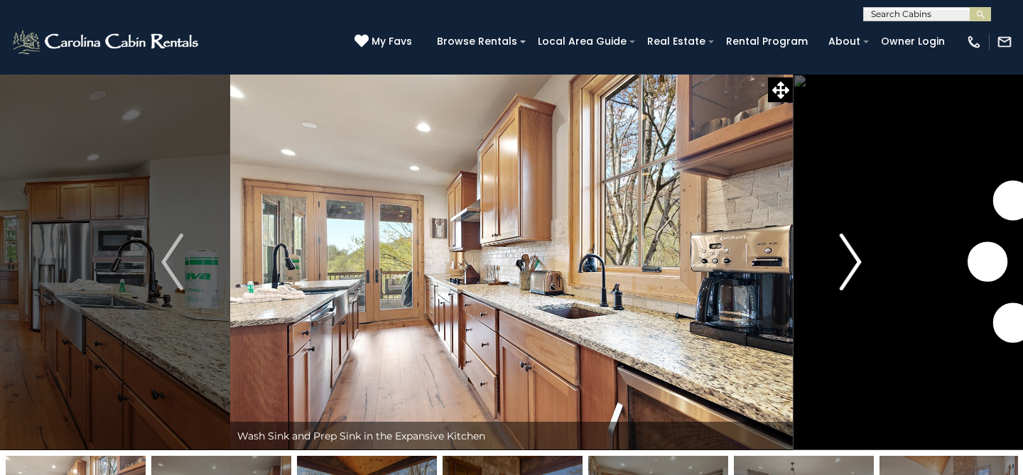
click at [854, 266] on img "Next" at bounding box center [850, 262] width 21 height 57
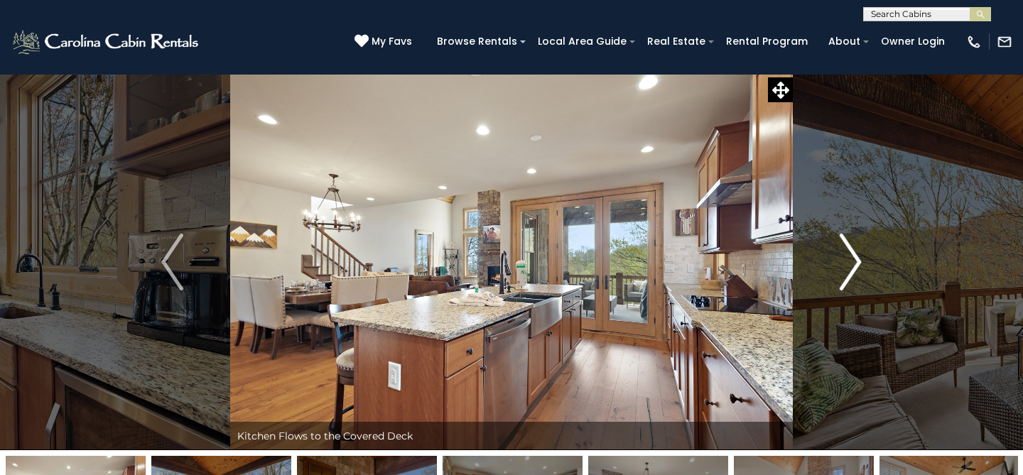
click at [854, 266] on img "Next" at bounding box center [850, 262] width 21 height 57
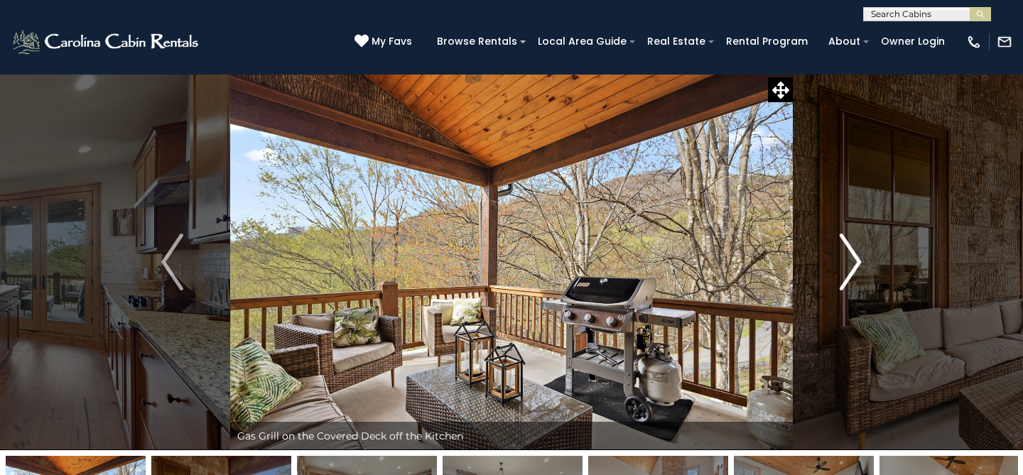
click at [854, 266] on img "Next" at bounding box center [850, 262] width 21 height 57
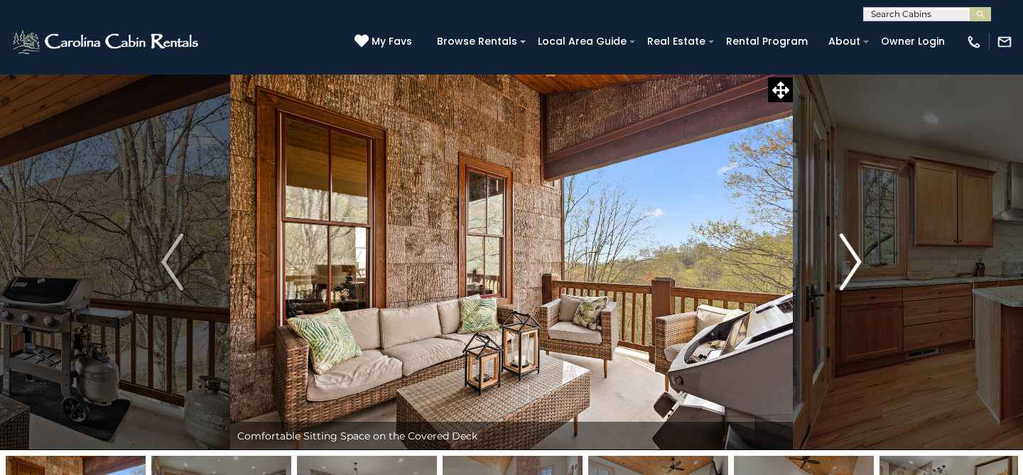
click at [854, 266] on img "Next" at bounding box center [850, 262] width 21 height 57
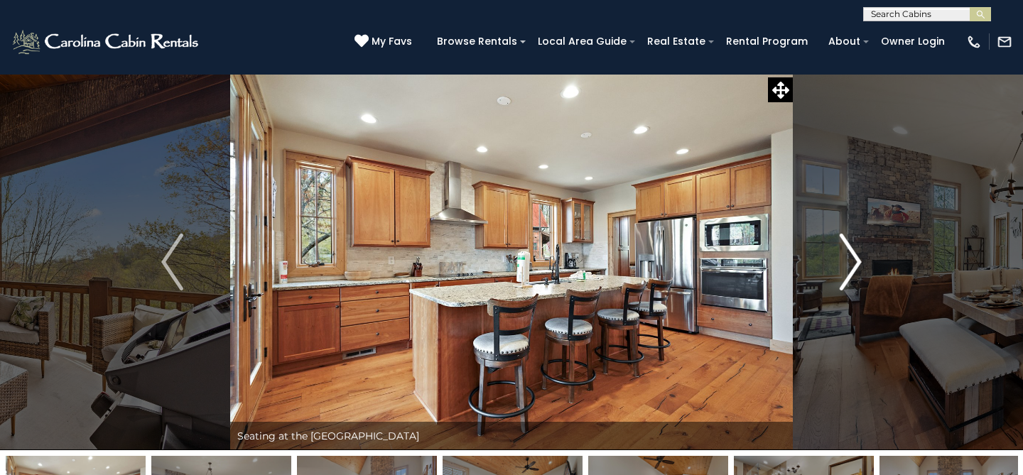
click at [854, 266] on img "Next" at bounding box center [850, 262] width 21 height 57
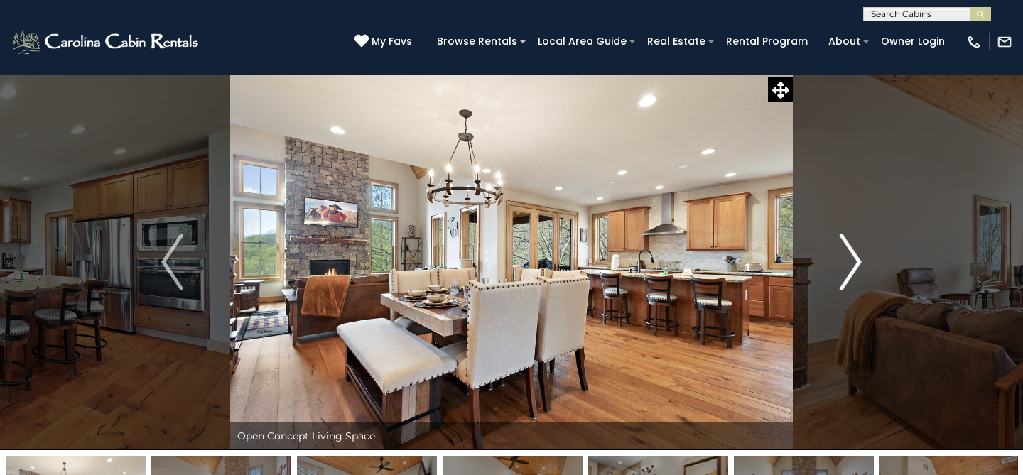
click at [854, 266] on img "Next" at bounding box center [850, 262] width 21 height 57
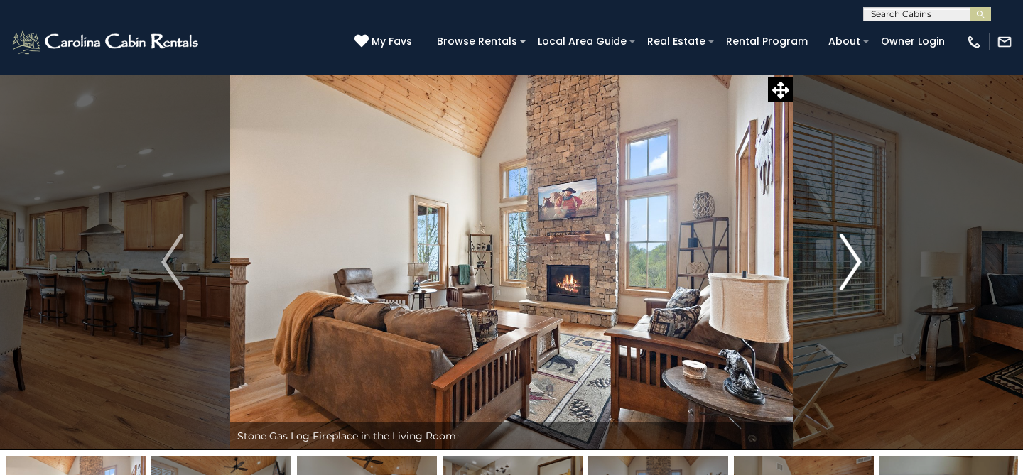
click at [854, 266] on img "Next" at bounding box center [850, 262] width 21 height 57
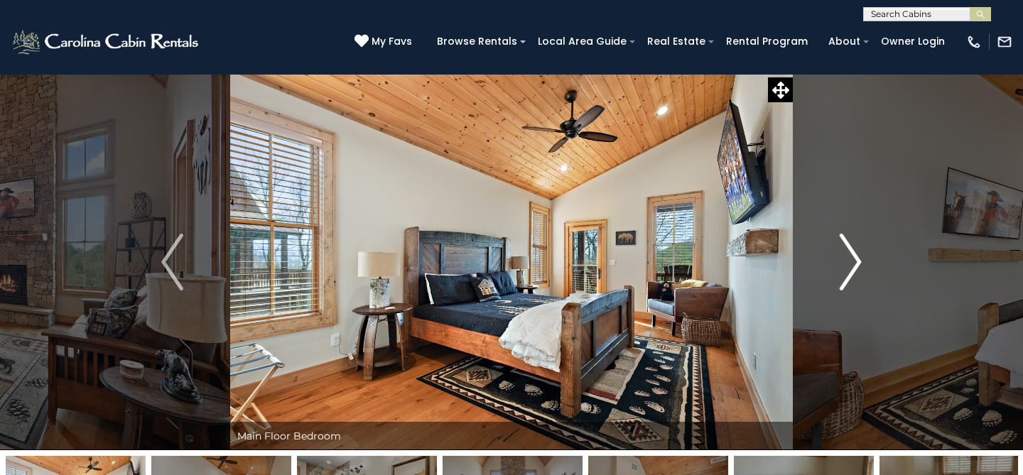
click at [854, 266] on img "Next" at bounding box center [850, 262] width 21 height 57
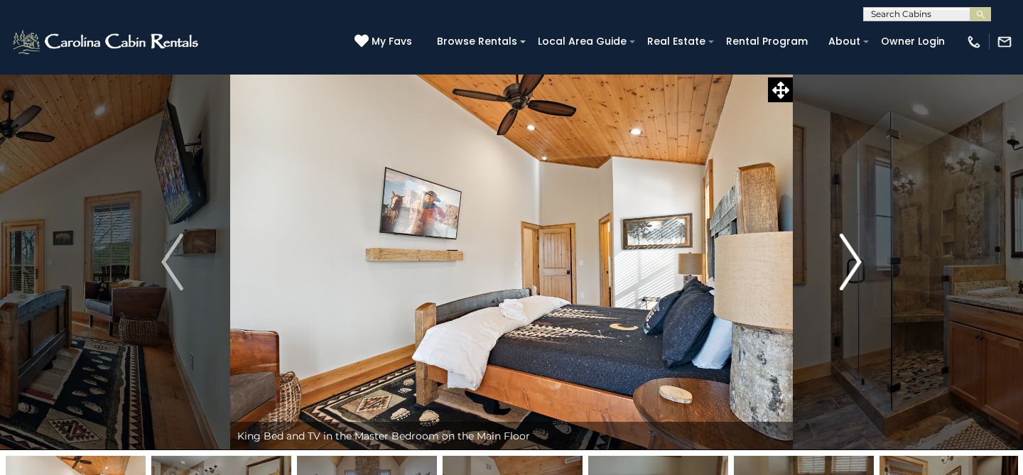
click at [854, 266] on img "Next" at bounding box center [850, 262] width 21 height 57
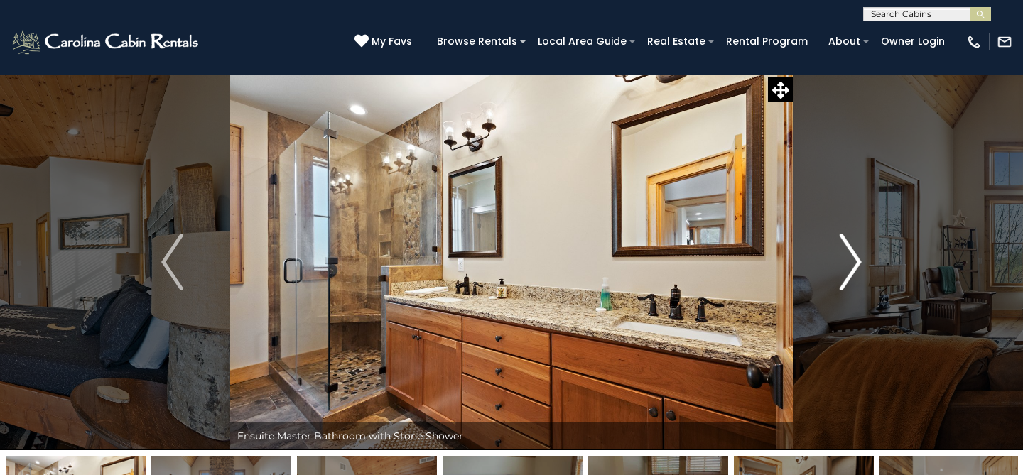
click at [854, 266] on img "Next" at bounding box center [850, 262] width 21 height 57
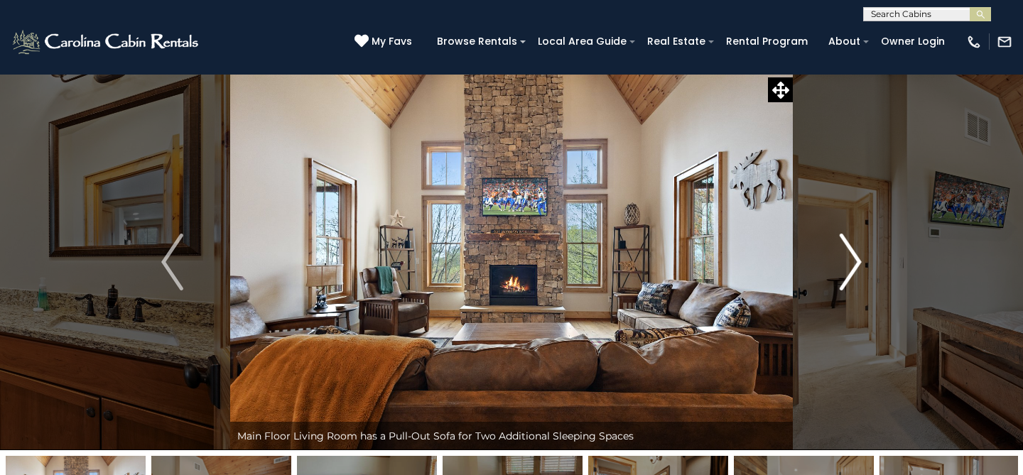
click at [854, 266] on img "Next" at bounding box center [850, 262] width 21 height 57
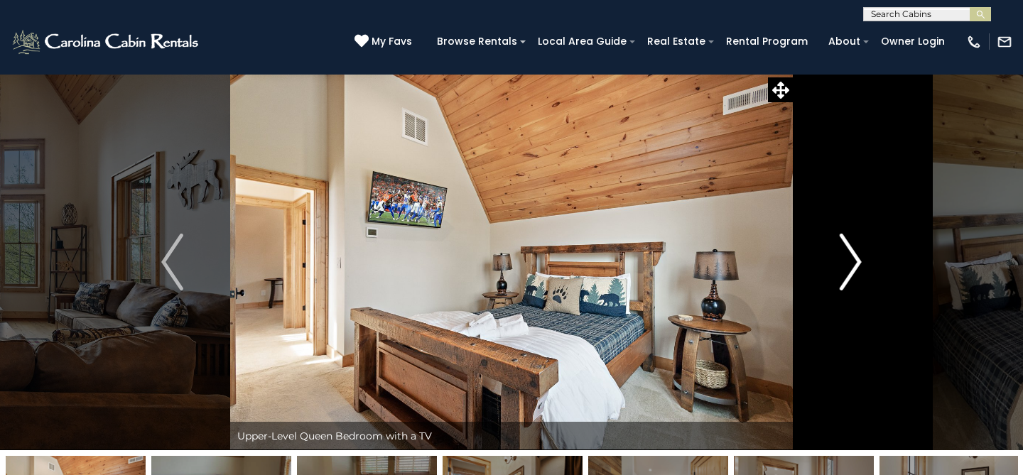
click at [854, 266] on img "Next" at bounding box center [850, 262] width 21 height 57
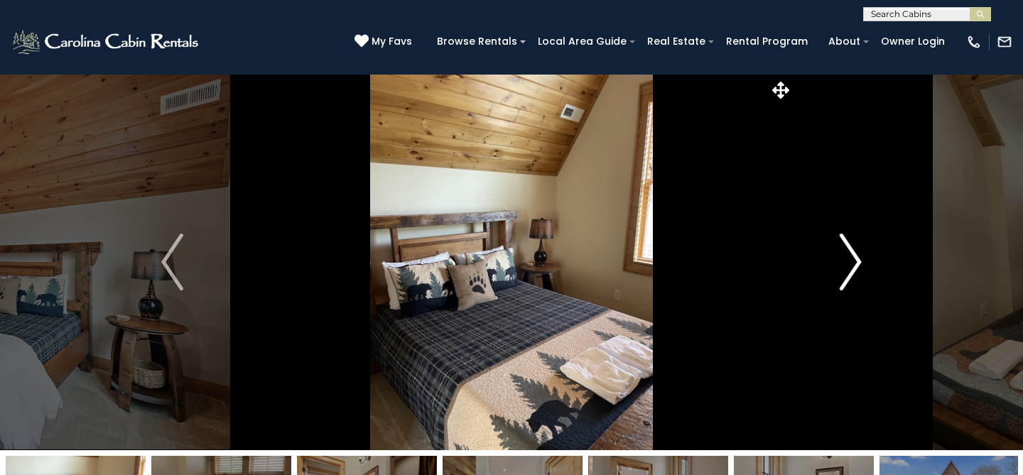
click at [854, 266] on img "Next" at bounding box center [850, 262] width 21 height 57
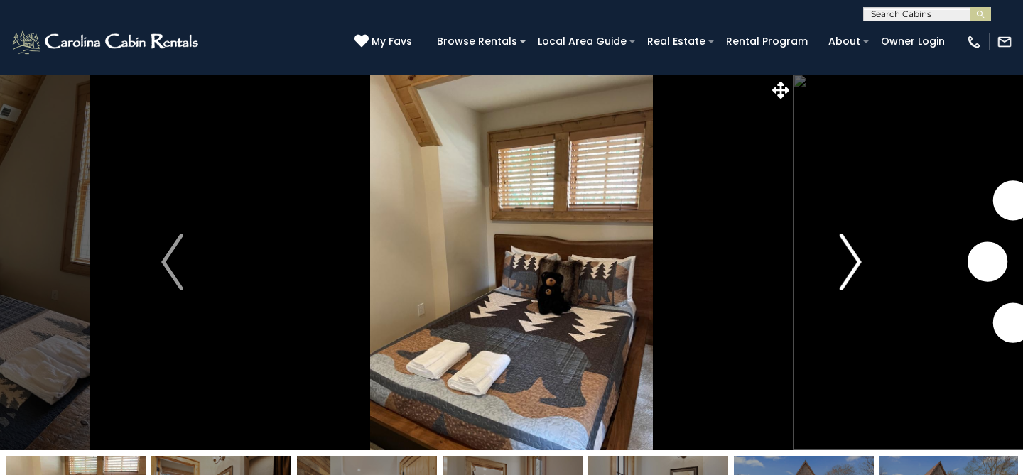
click at [854, 266] on img "Next" at bounding box center [850, 262] width 21 height 57
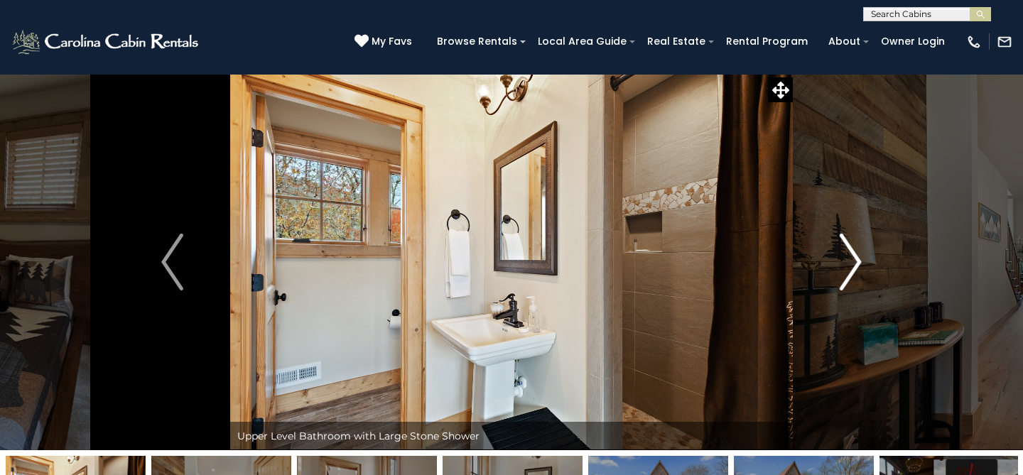
click at [854, 266] on img "Next" at bounding box center [850, 262] width 21 height 57
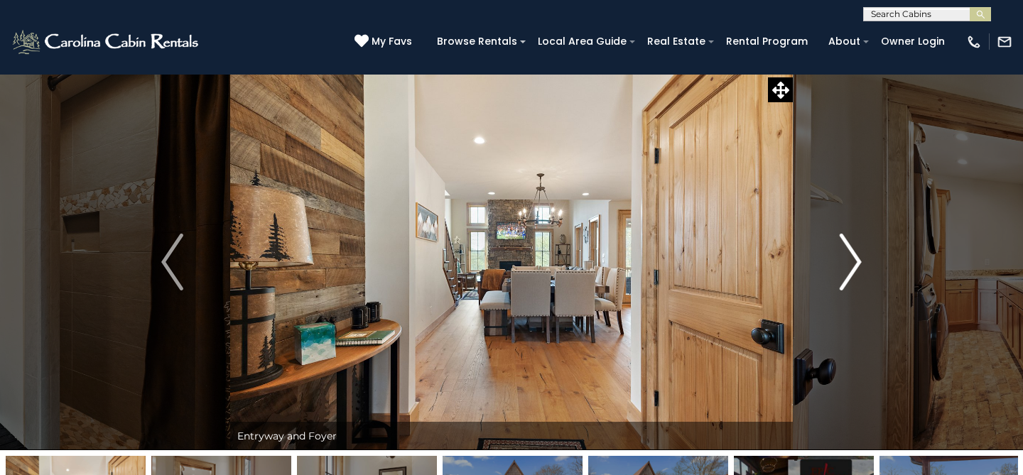
click at [854, 266] on img "Next" at bounding box center [850, 262] width 21 height 57
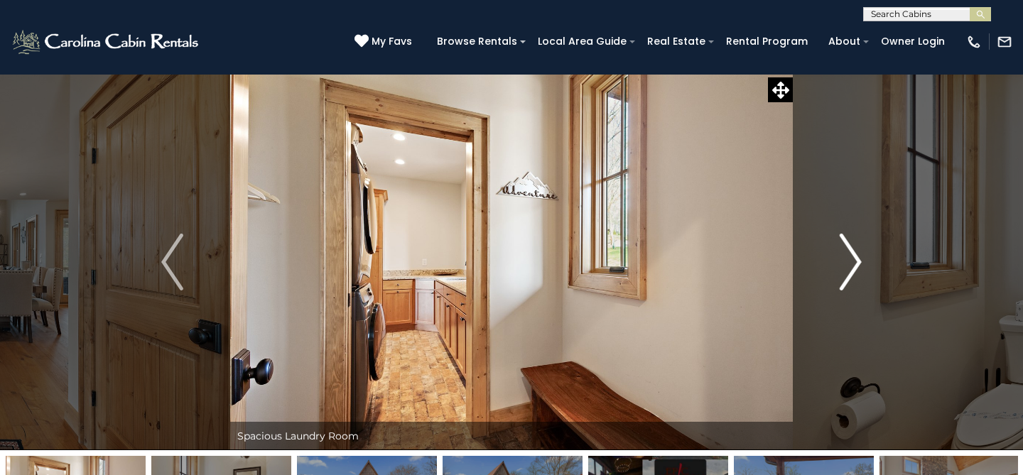
click at [854, 266] on img "Next" at bounding box center [850, 262] width 21 height 57
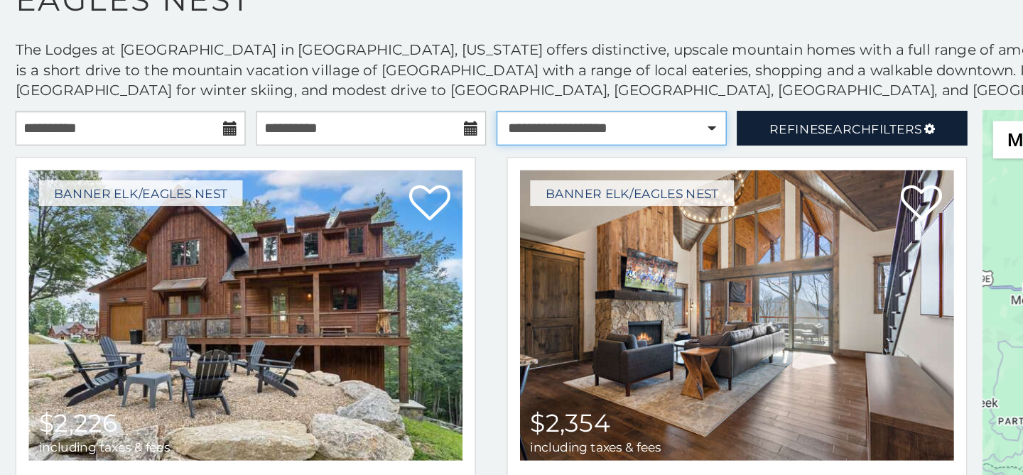
click at [455, 181] on select "**********" at bounding box center [425, 190] width 160 height 24
select select "**********"
click at [345, 178] on select "**********" at bounding box center [425, 190] width 160 height 24
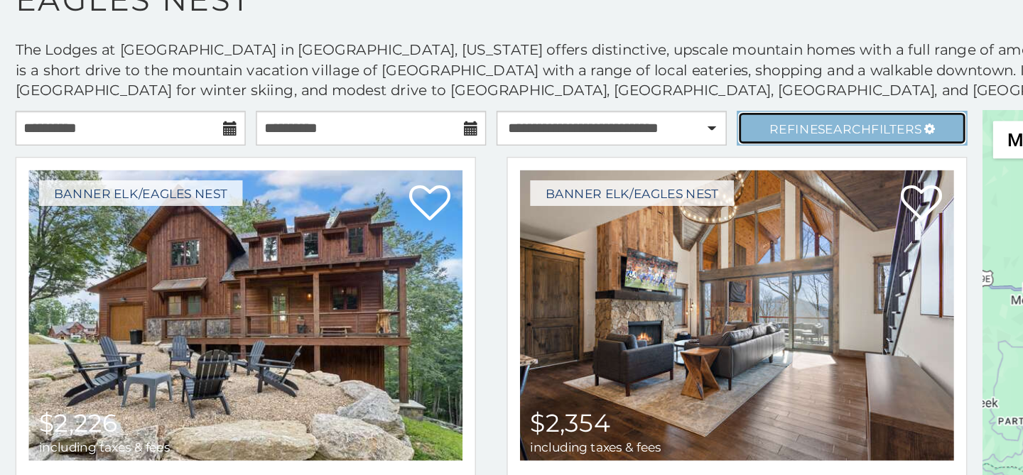
click at [536, 192] on span "Refine Search Filters" at bounding box center [586, 190] width 105 height 11
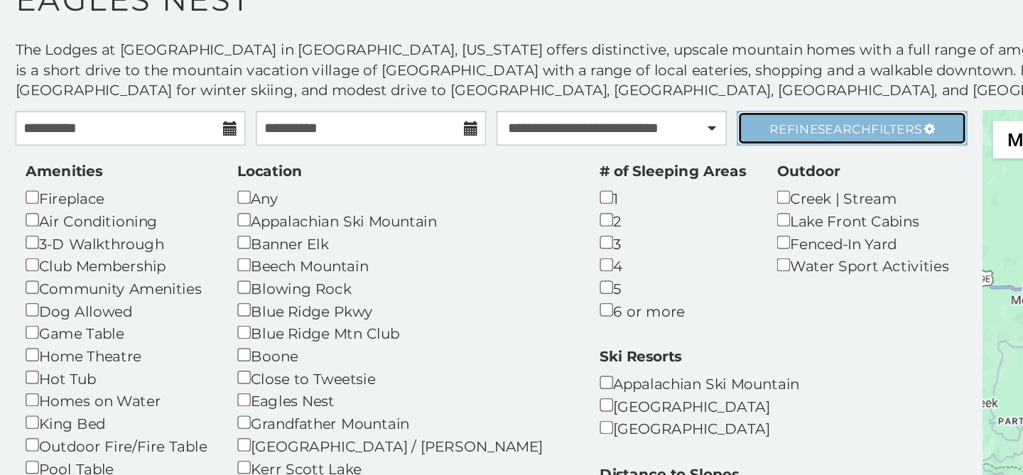
click at [536, 192] on span "Refine Search Filters" at bounding box center [586, 190] width 105 height 11
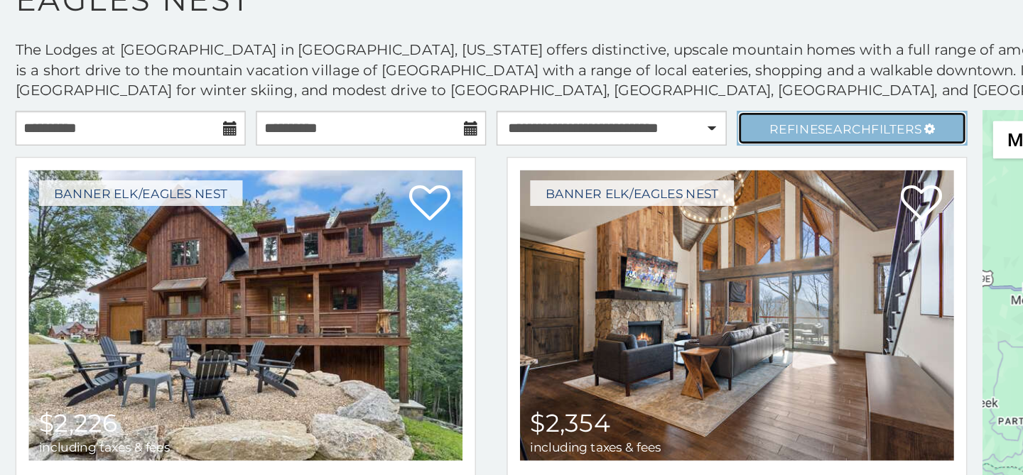
click at [536, 192] on span "Refine Search Filters" at bounding box center [586, 190] width 105 height 11
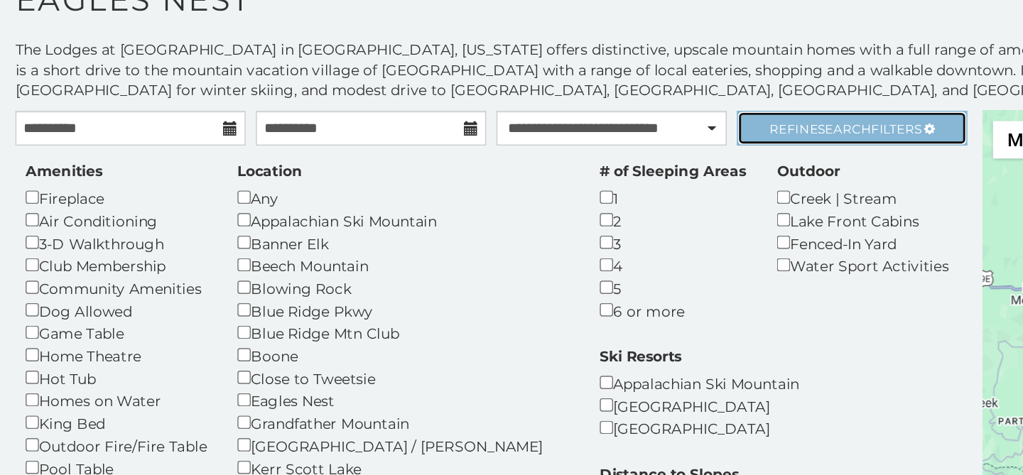
click at [536, 192] on span "Refine Search Filters" at bounding box center [586, 190] width 105 height 11
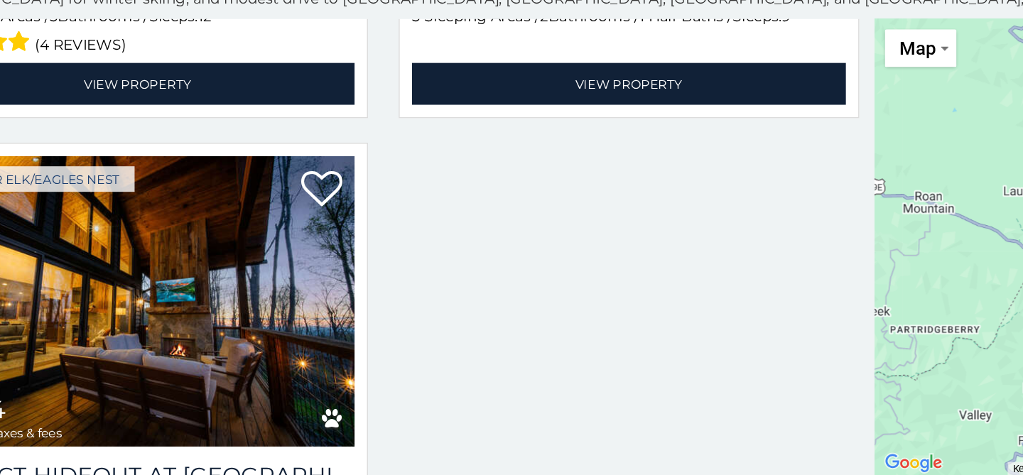
scroll to position [1731, 0]
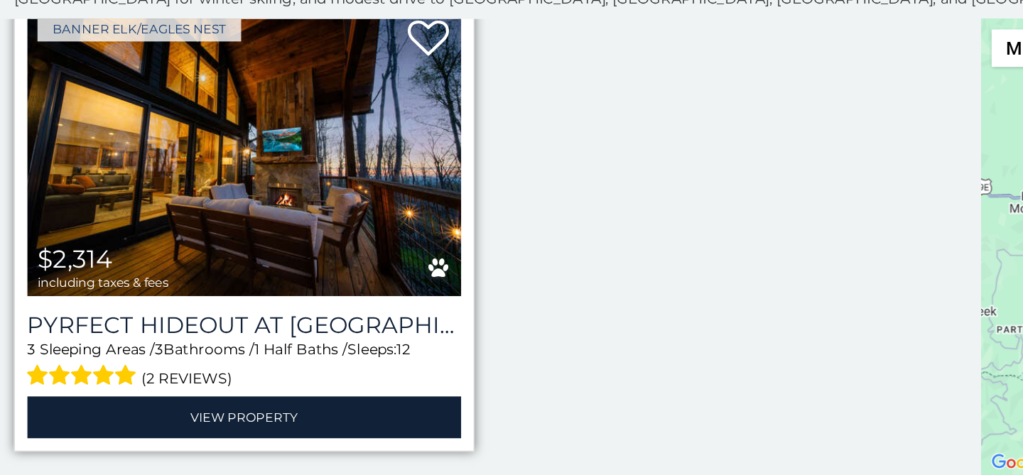
click at [171, 286] on img at bounding box center [170, 250] width 301 height 202
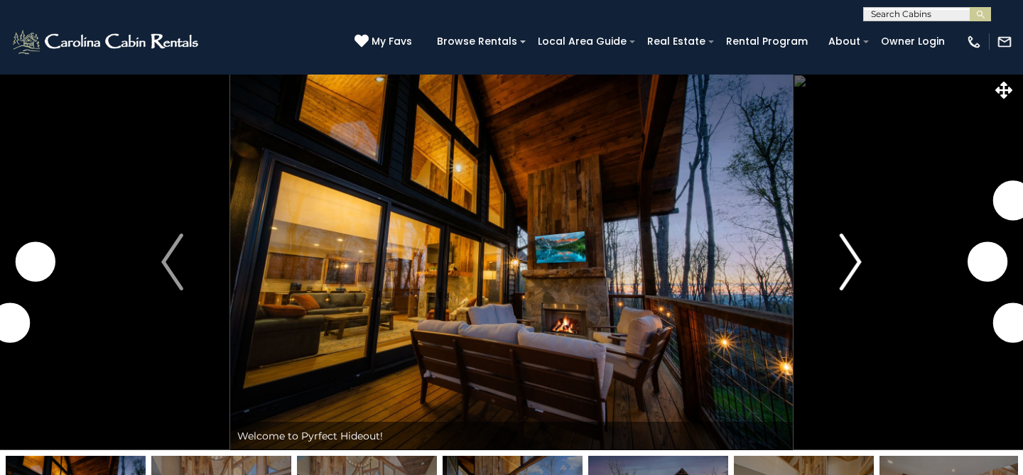
click at [853, 265] on img "Next" at bounding box center [850, 262] width 21 height 57
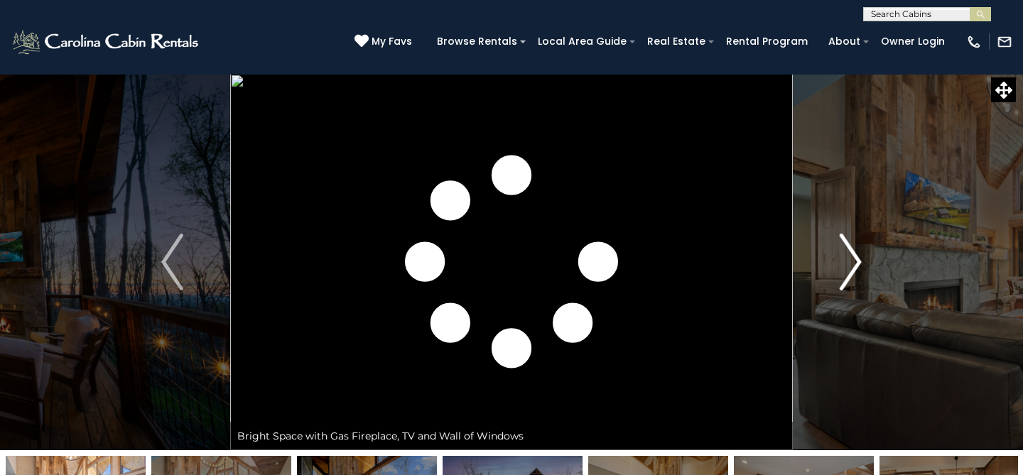
click at [853, 265] on img "Next" at bounding box center [850, 262] width 21 height 57
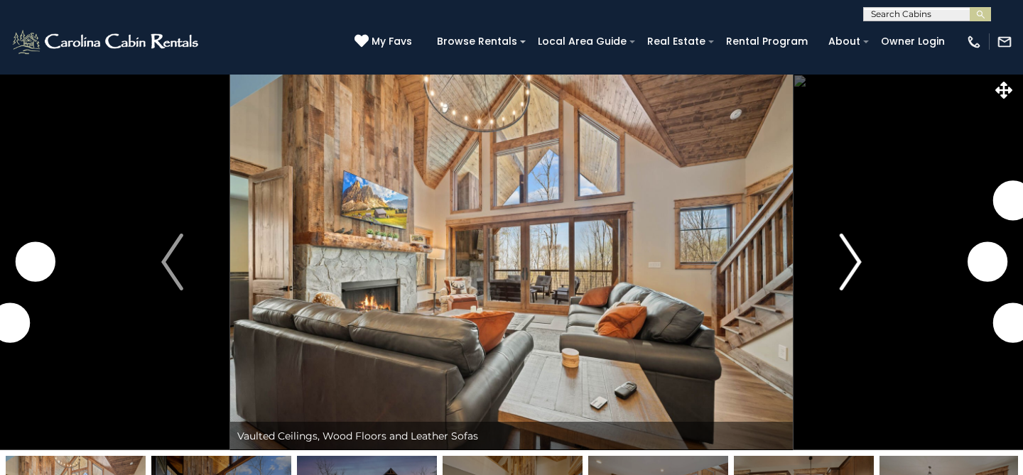
click at [853, 265] on img "Next" at bounding box center [850, 262] width 21 height 57
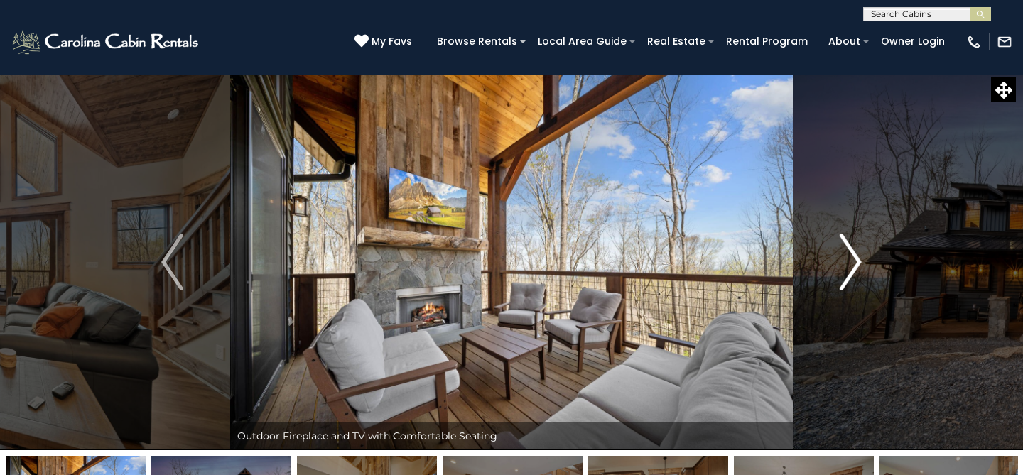
click at [853, 265] on img "Next" at bounding box center [850, 262] width 21 height 57
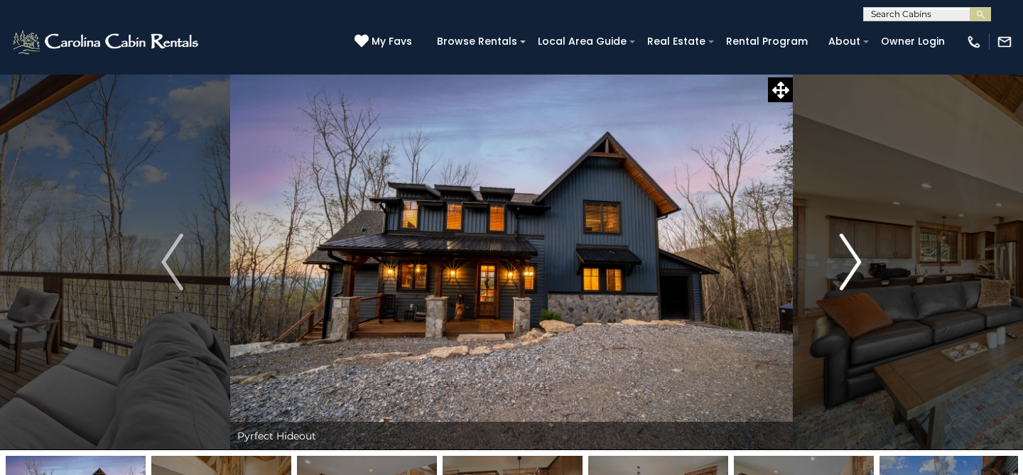
click at [853, 265] on img "Next" at bounding box center [850, 262] width 21 height 57
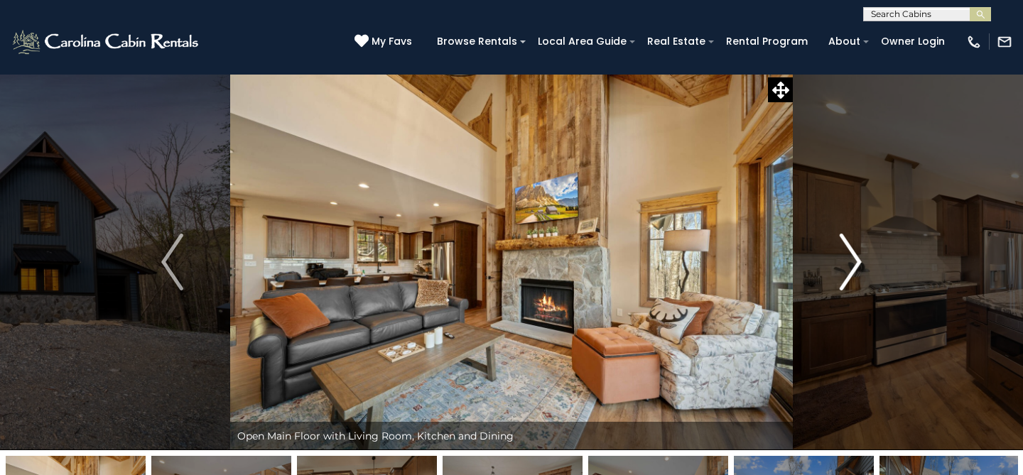
click at [853, 265] on img "Next" at bounding box center [850, 262] width 21 height 57
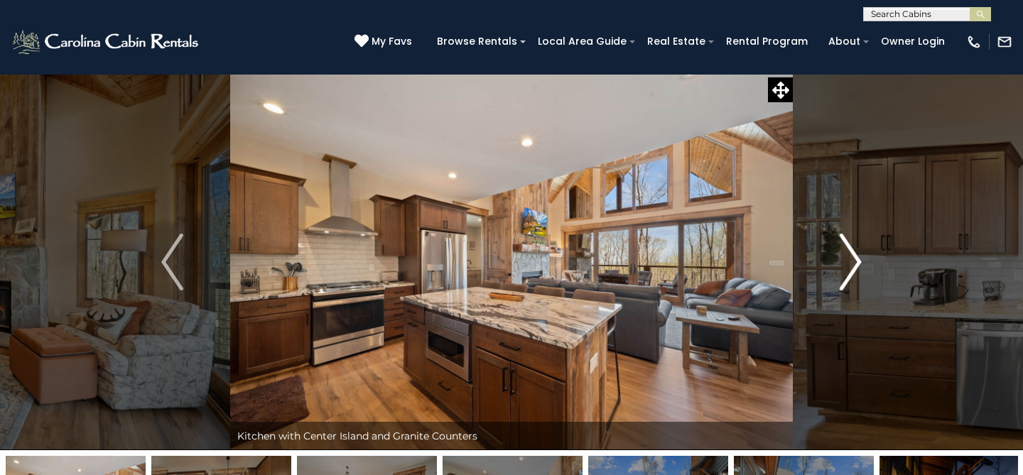
click at [853, 265] on img "Next" at bounding box center [850, 262] width 21 height 57
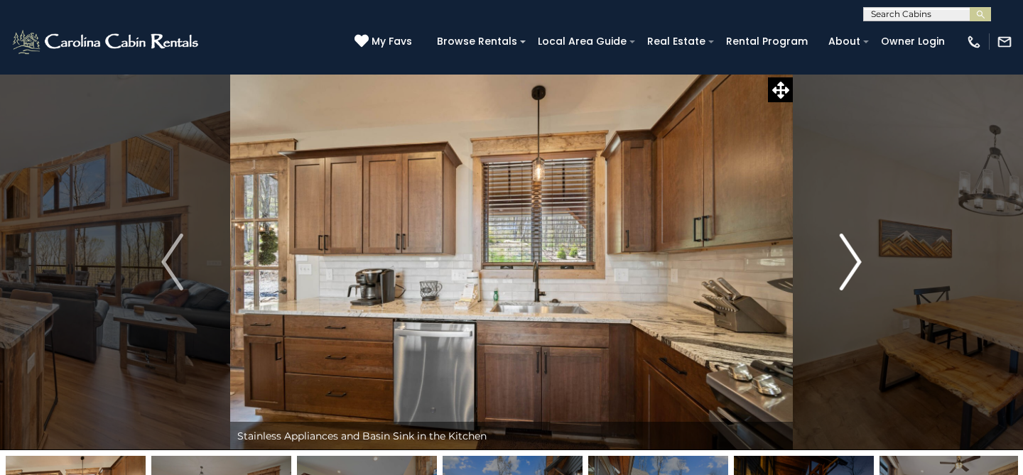
click at [853, 265] on img "Next" at bounding box center [850, 262] width 21 height 57
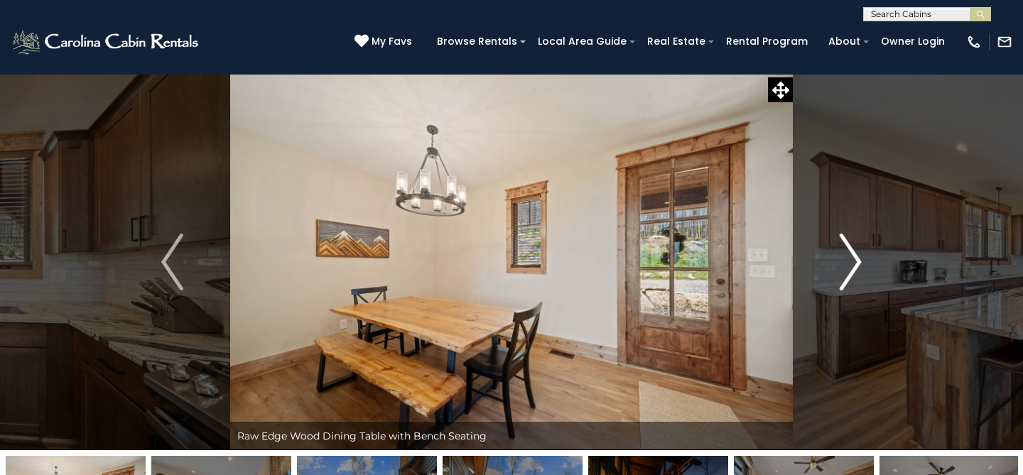
click at [853, 265] on img "Next" at bounding box center [850, 262] width 21 height 57
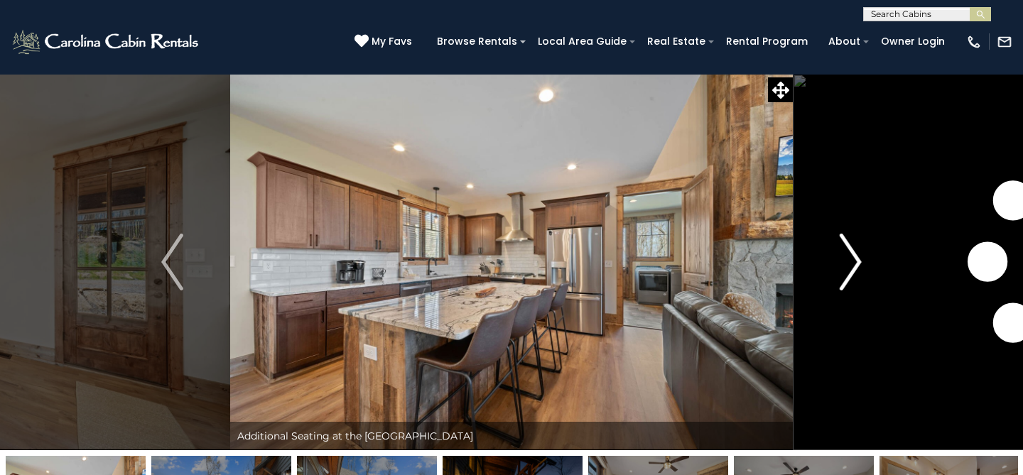
click at [853, 265] on img "Next" at bounding box center [850, 262] width 21 height 57
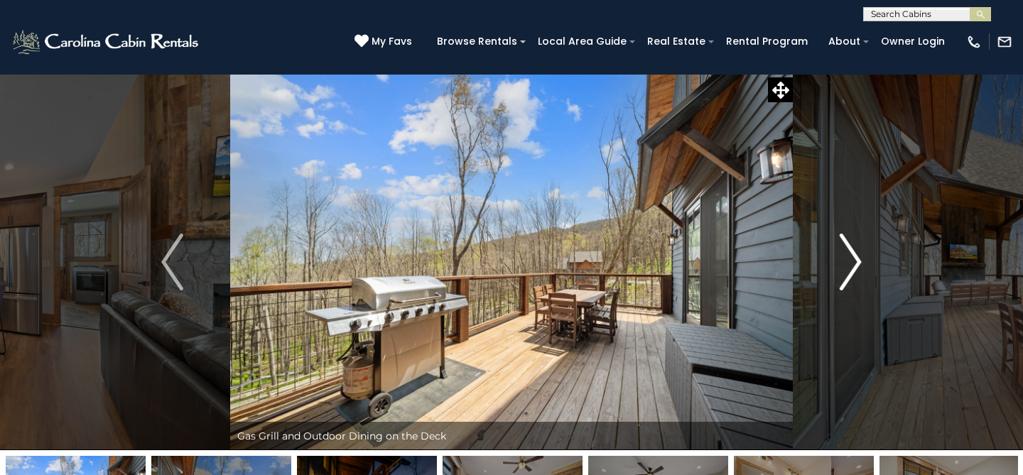
click at [853, 265] on img "Next" at bounding box center [850, 262] width 21 height 57
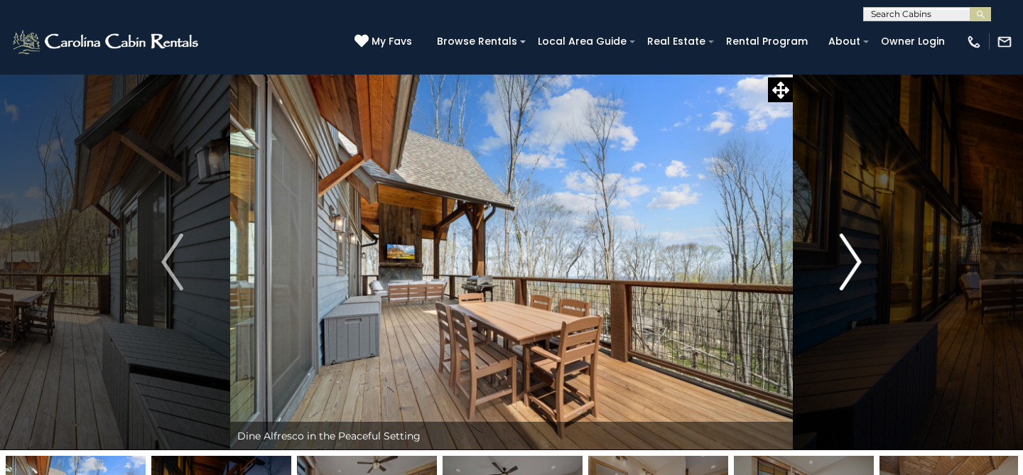
click at [853, 265] on img "Next" at bounding box center [850, 262] width 21 height 57
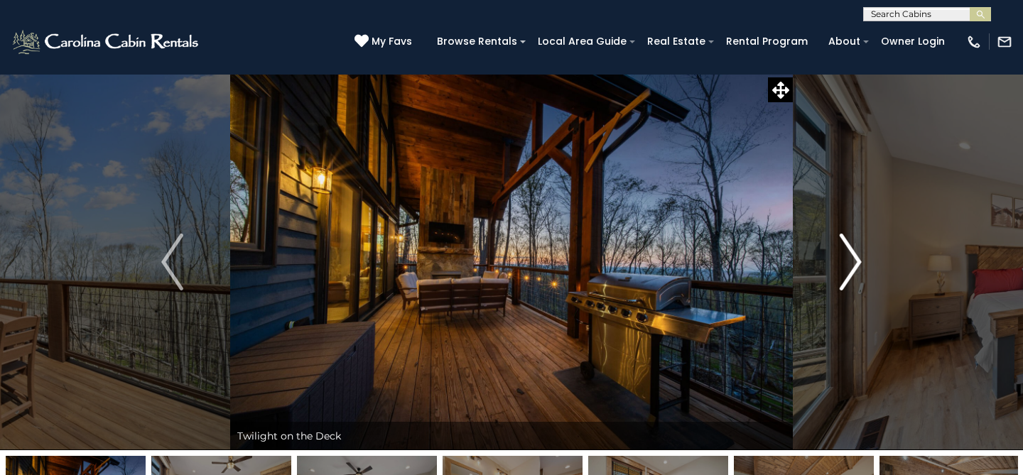
click at [853, 265] on img "Next" at bounding box center [850, 262] width 21 height 57
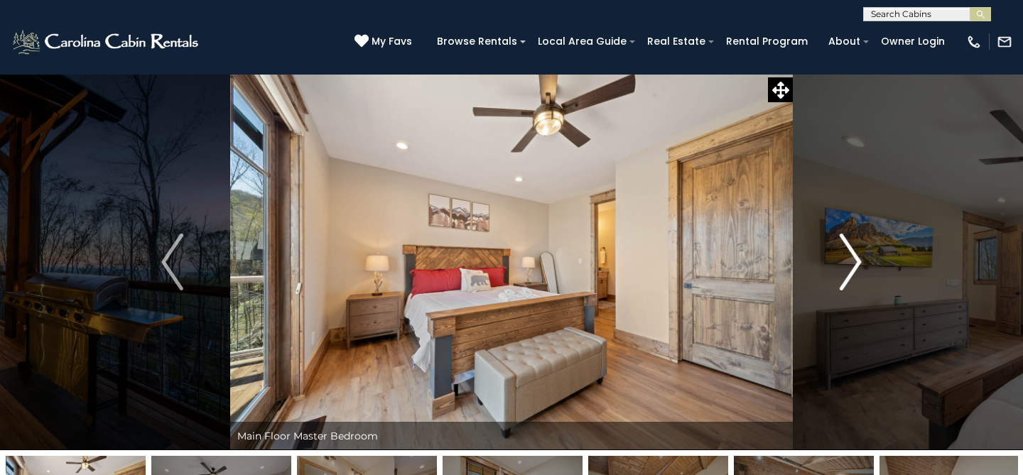
click at [853, 265] on img "Next" at bounding box center [850, 262] width 21 height 57
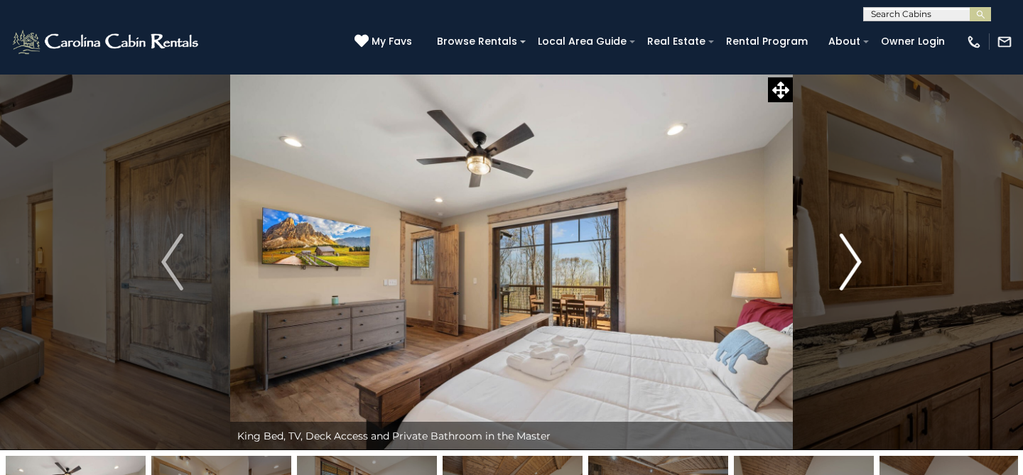
click at [853, 265] on img "Next" at bounding box center [850, 262] width 21 height 57
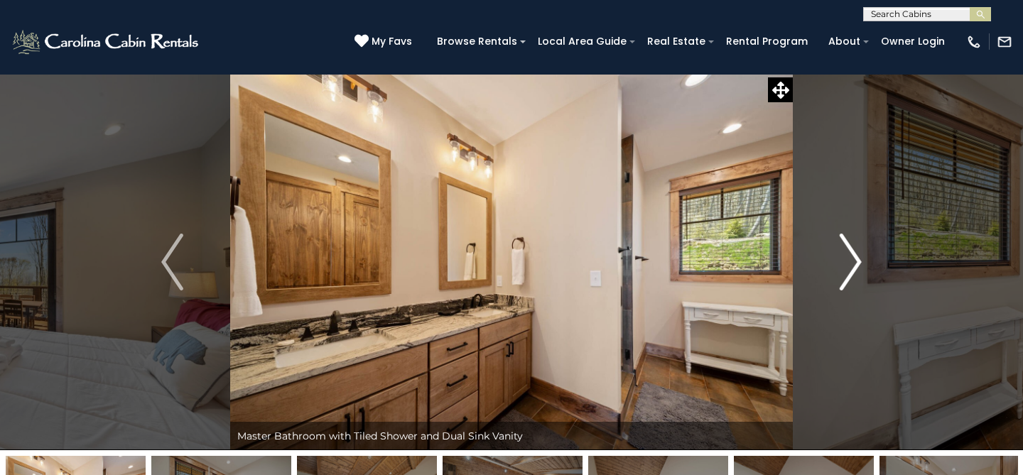
click at [853, 265] on img "Next" at bounding box center [850, 262] width 21 height 57
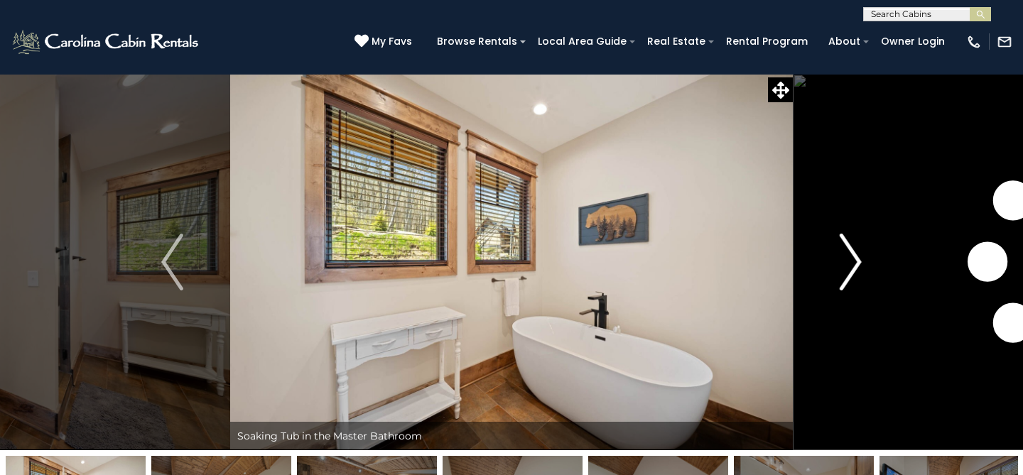
click at [853, 265] on img "Next" at bounding box center [850, 262] width 21 height 57
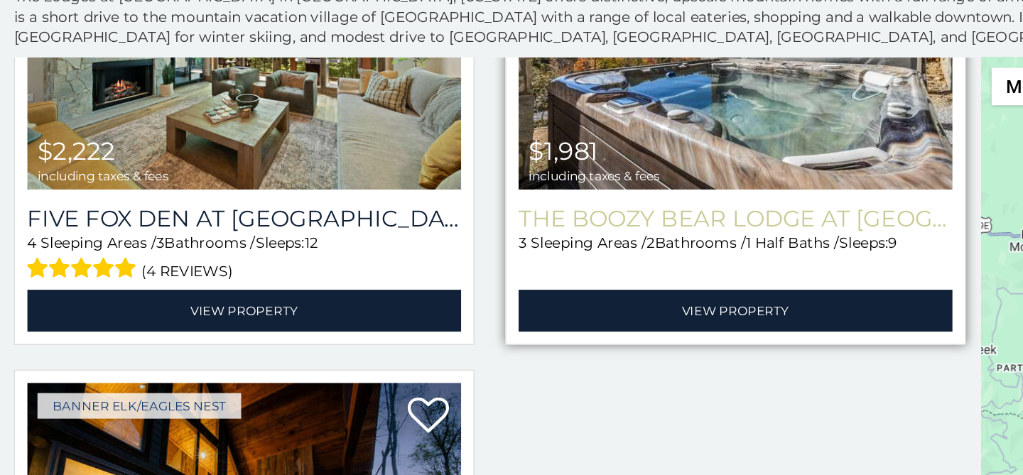
scroll to position [1467, 0]
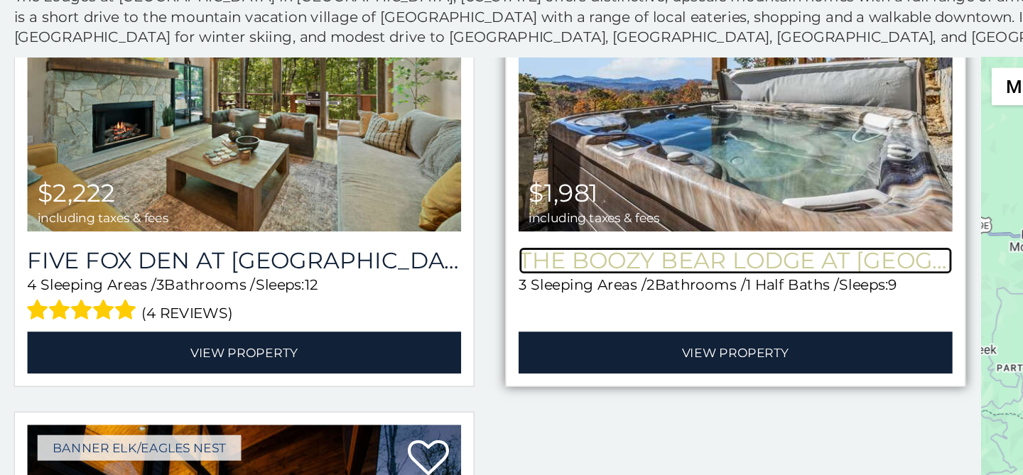
click at [463, 326] on h3 "The Boozy Bear Lodge at [GEOGRAPHIC_DATA]" at bounding box center [511, 326] width 301 height 19
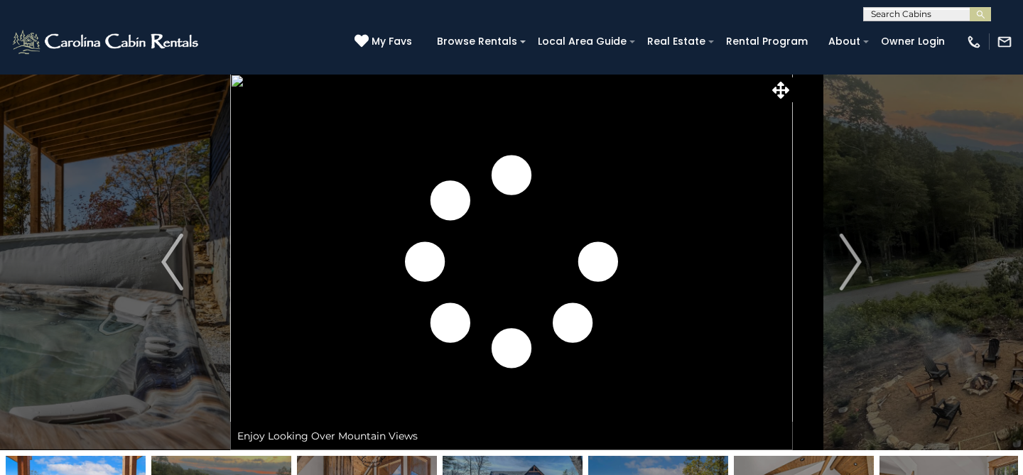
click at [854, 268] on img "Next" at bounding box center [850, 262] width 21 height 57
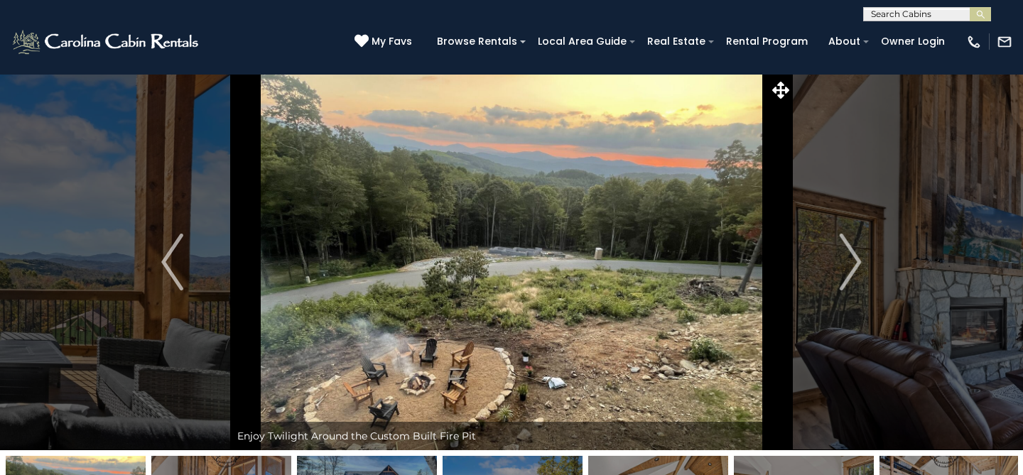
click at [854, 268] on img "Next" at bounding box center [850, 262] width 21 height 57
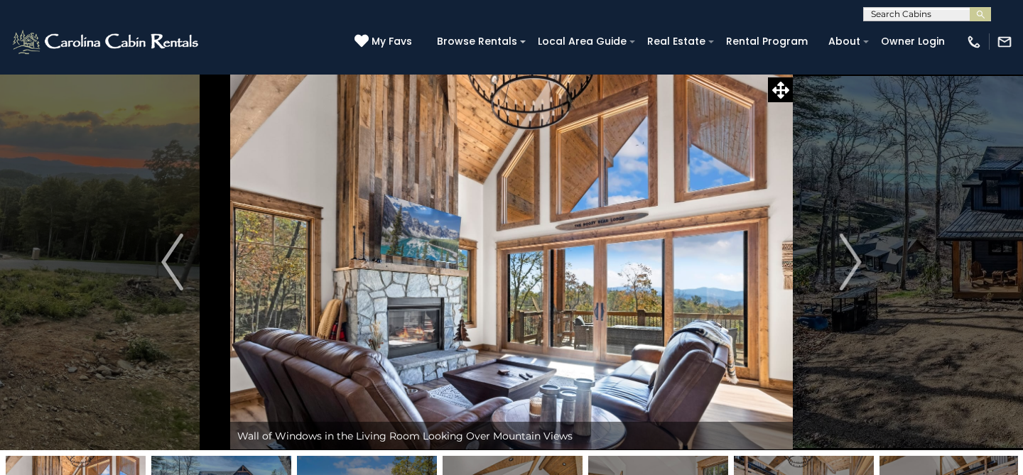
click at [854, 268] on img "Next" at bounding box center [850, 262] width 21 height 57
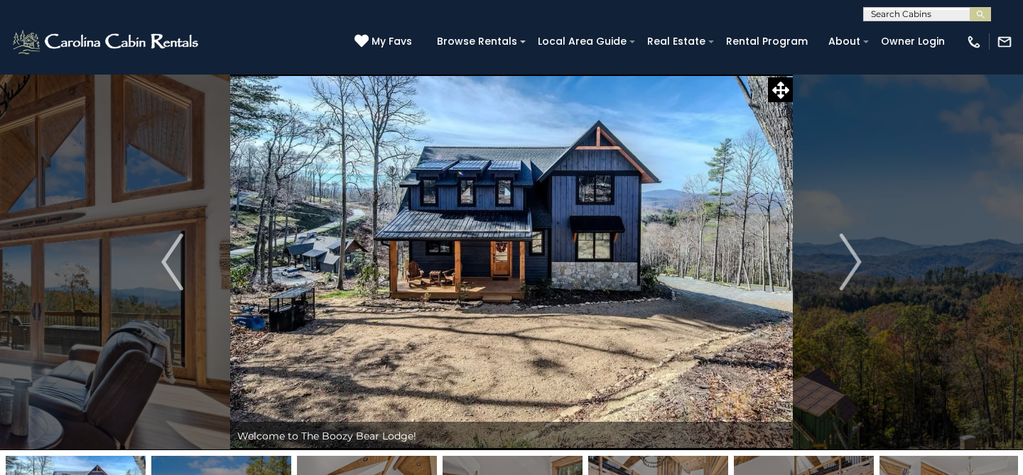
click at [854, 268] on img "Next" at bounding box center [850, 262] width 21 height 57
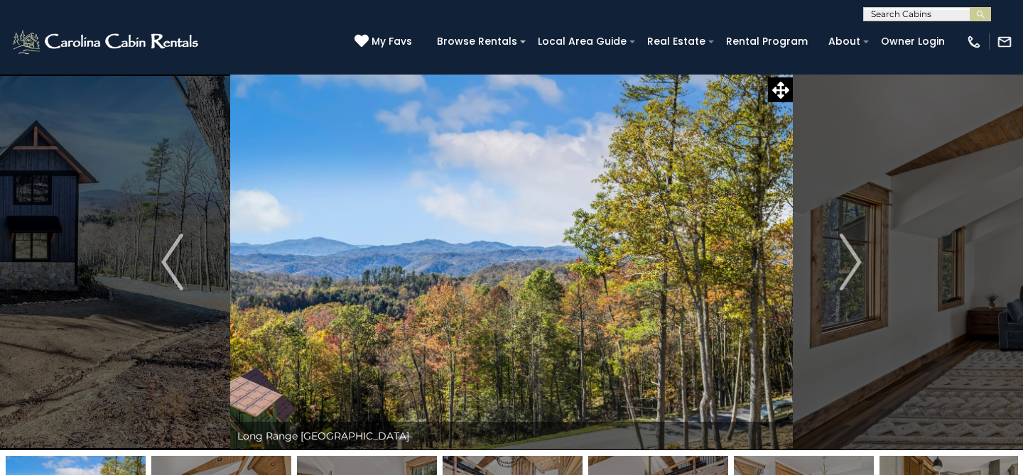
click at [854, 268] on img "Next" at bounding box center [850, 262] width 21 height 57
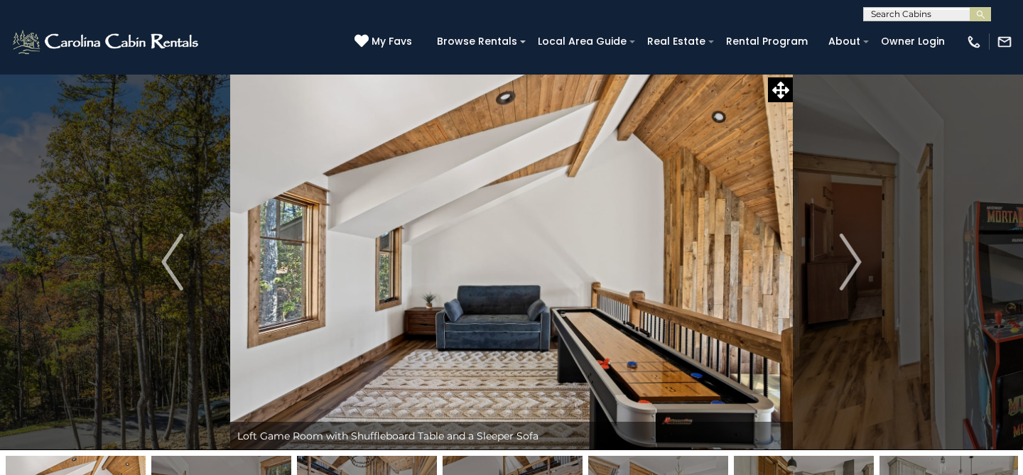
click at [854, 268] on img "Next" at bounding box center [850, 262] width 21 height 57
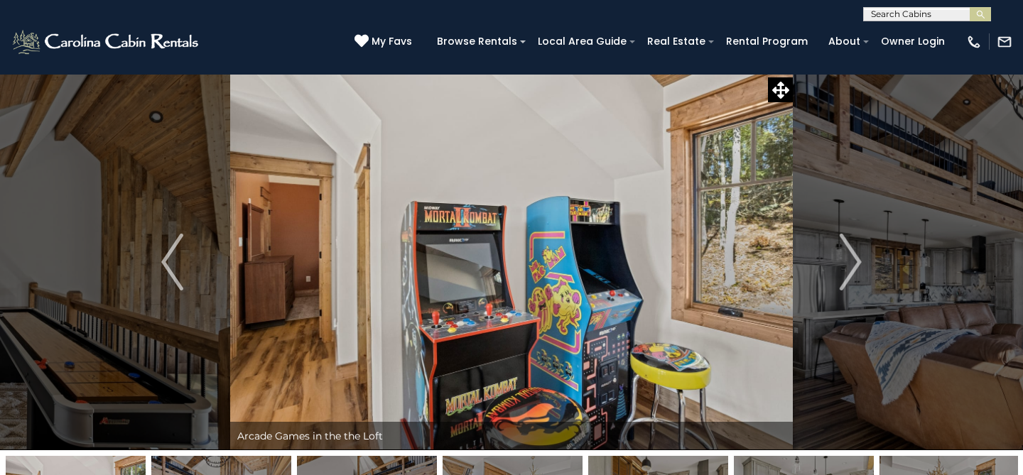
click at [854, 268] on img "Next" at bounding box center [850, 262] width 21 height 57
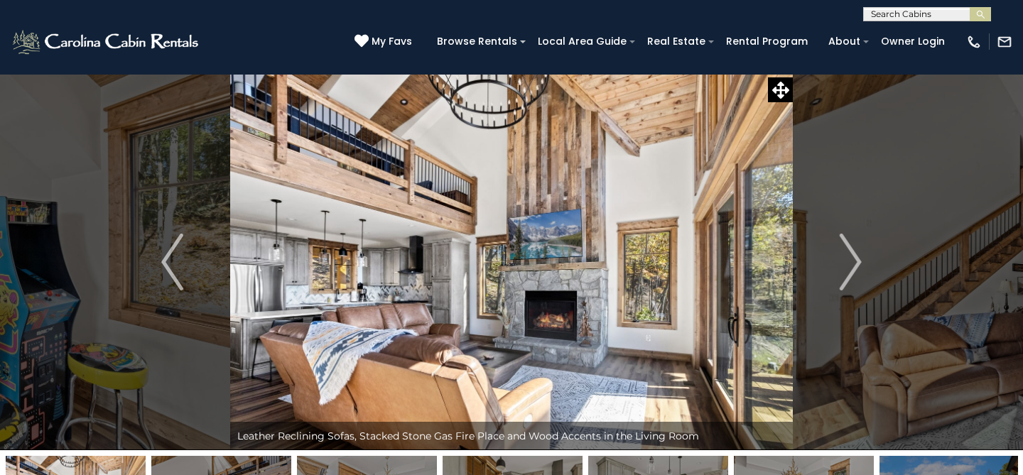
click at [372, 269] on img at bounding box center [511, 262] width 563 height 377
click at [855, 260] on img "Next" at bounding box center [850, 262] width 21 height 57
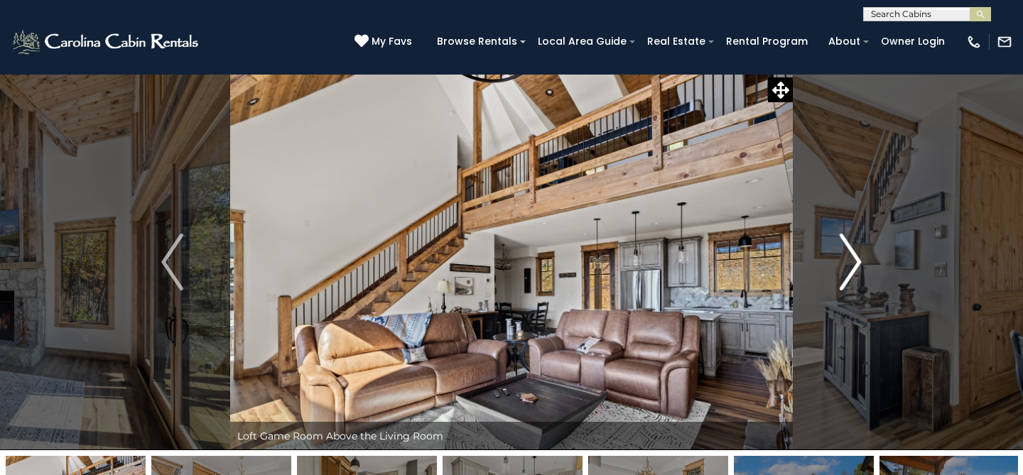
click at [855, 260] on img "Next" at bounding box center [850, 262] width 21 height 57
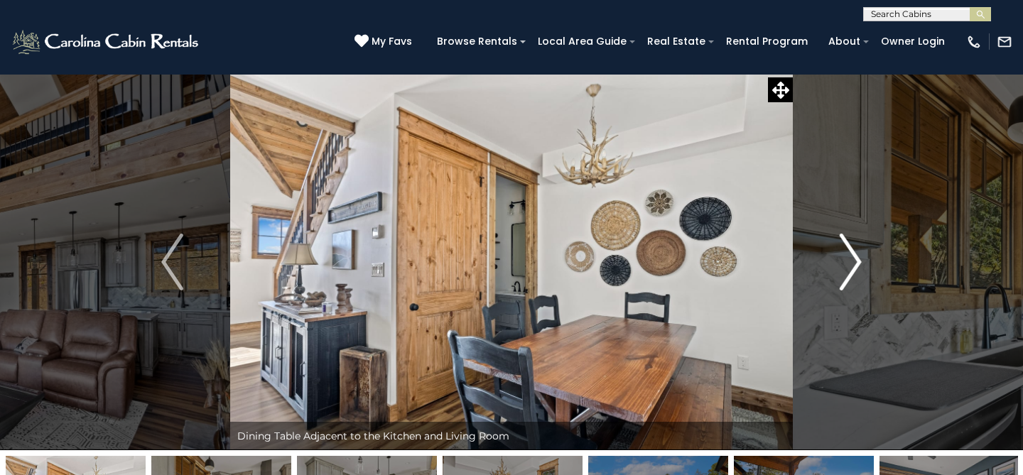
click at [855, 260] on img "Next" at bounding box center [850, 262] width 21 height 57
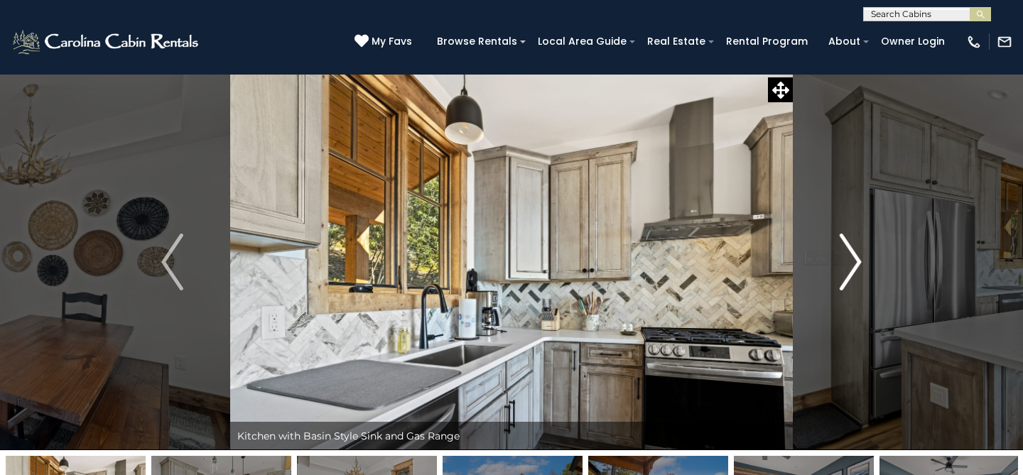
click at [855, 260] on img "Next" at bounding box center [850, 262] width 21 height 57
